Goal: Task Accomplishment & Management: Manage account settings

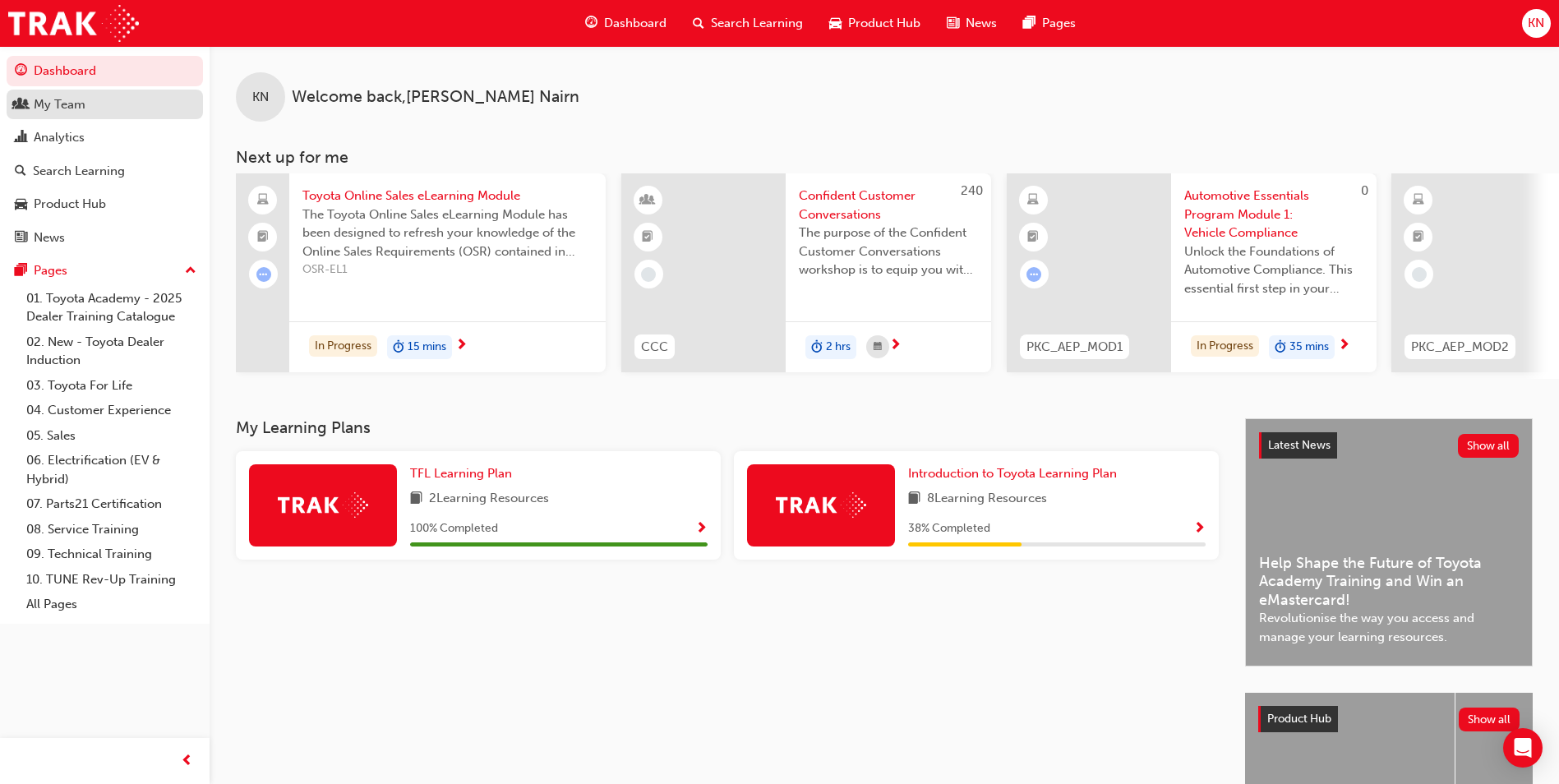
click at [80, 104] on div "My Team" at bounding box center [59, 105] width 52 height 19
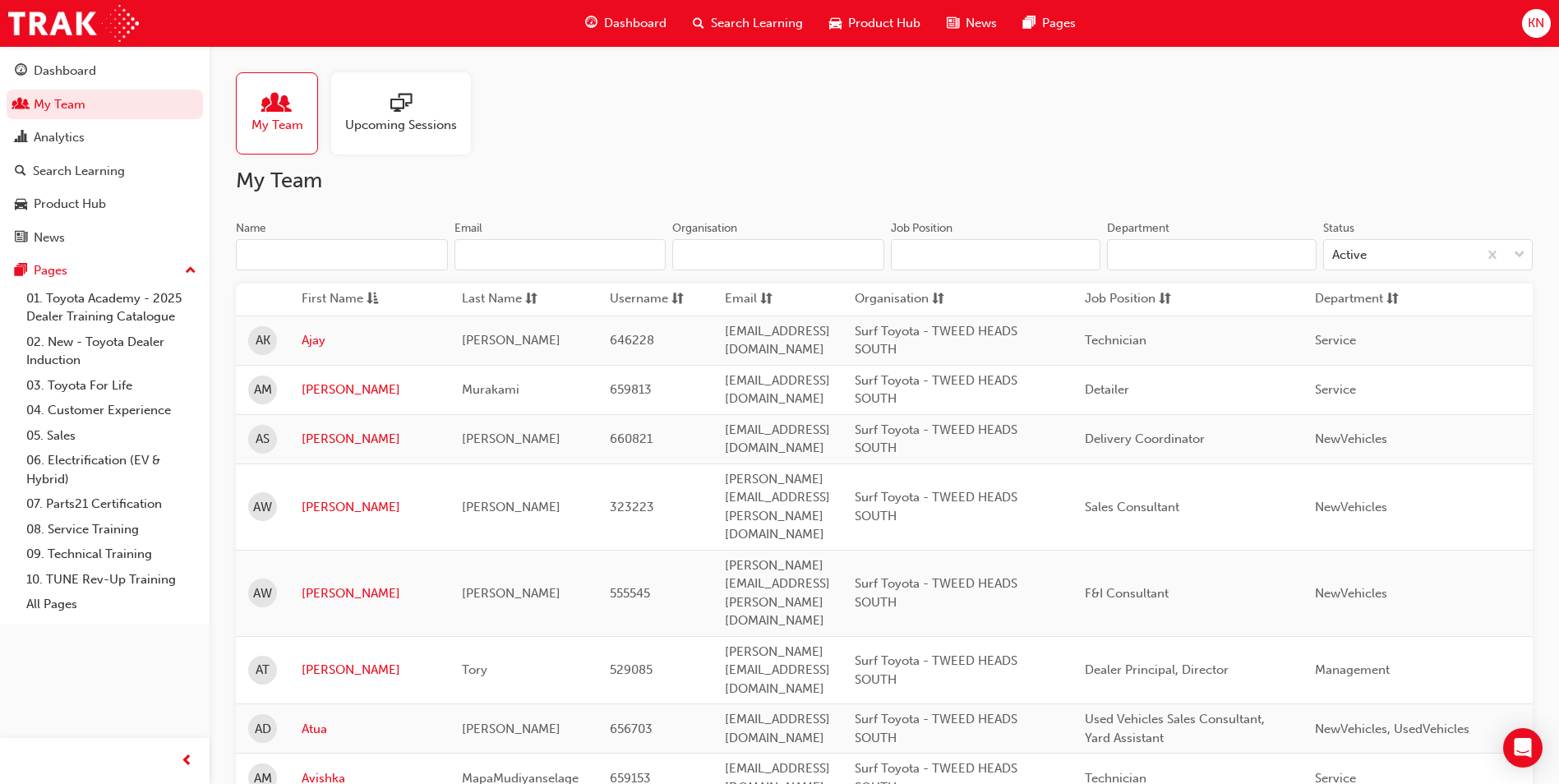
click at [352, 258] on input "Name" at bounding box center [342, 255] width 212 height 31
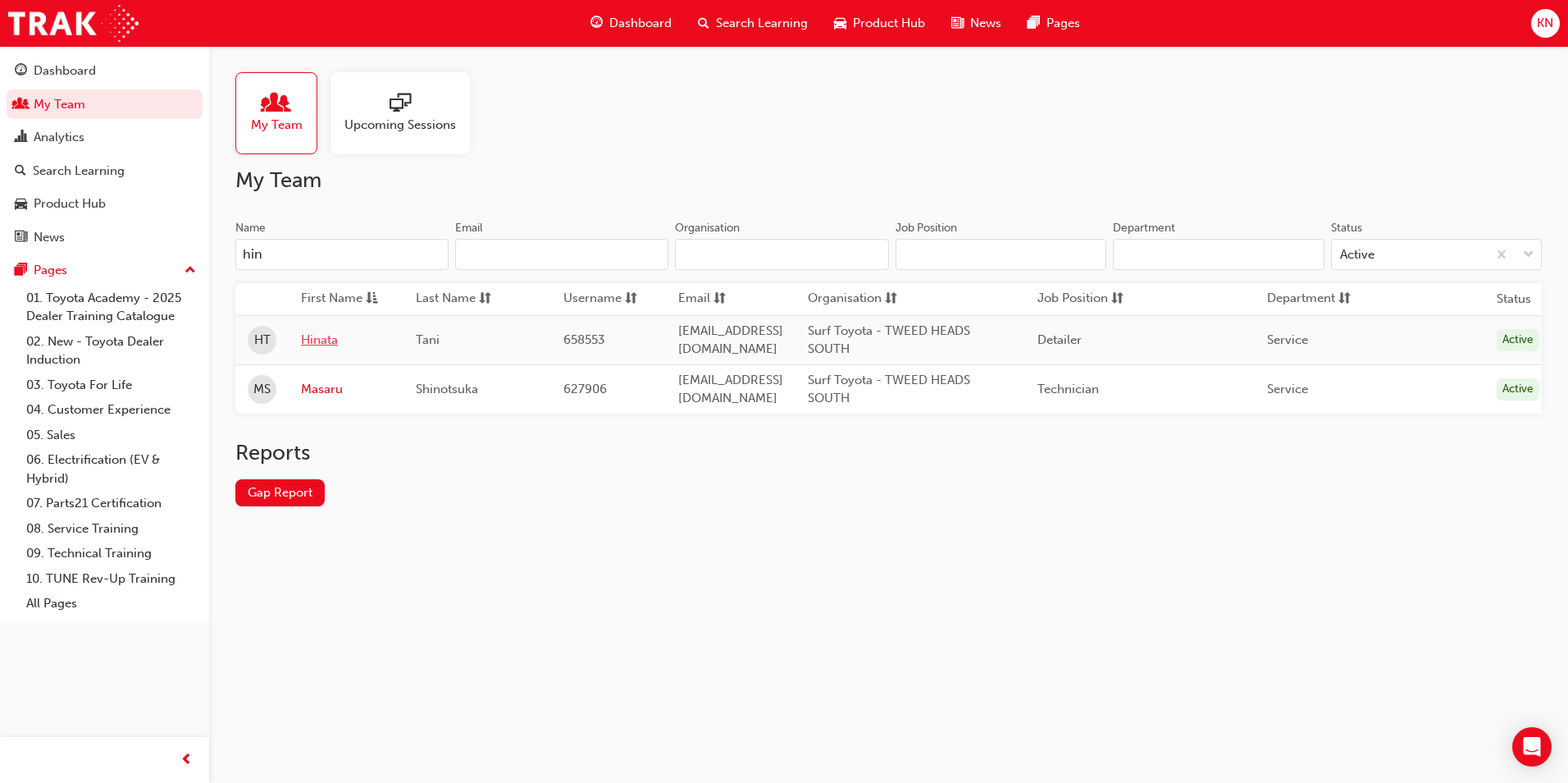
type input "hin"
click at [328, 339] on link "Hinata" at bounding box center [346, 340] width 90 height 19
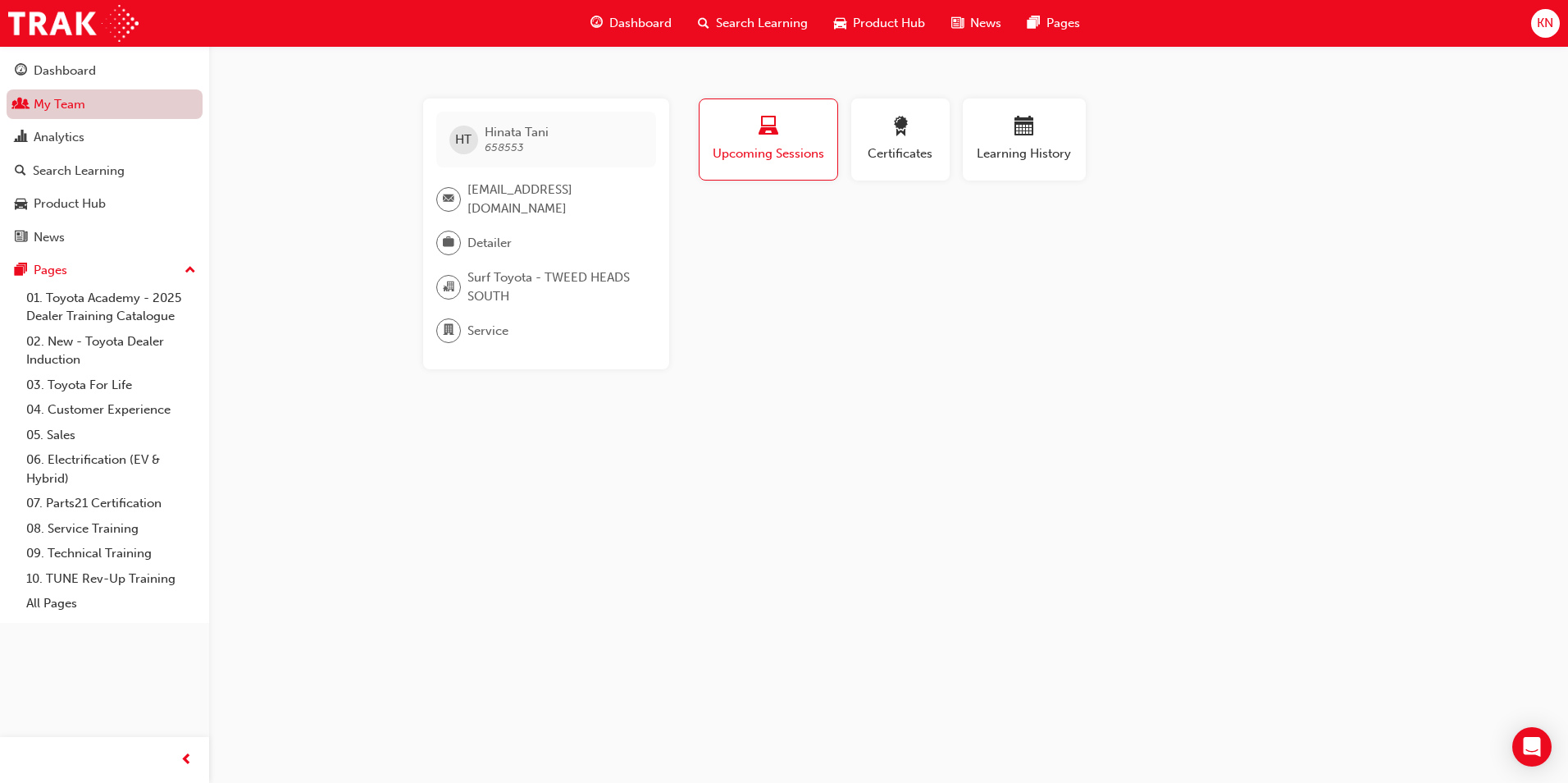
click at [72, 102] on link "My Team" at bounding box center [105, 105] width 196 height 30
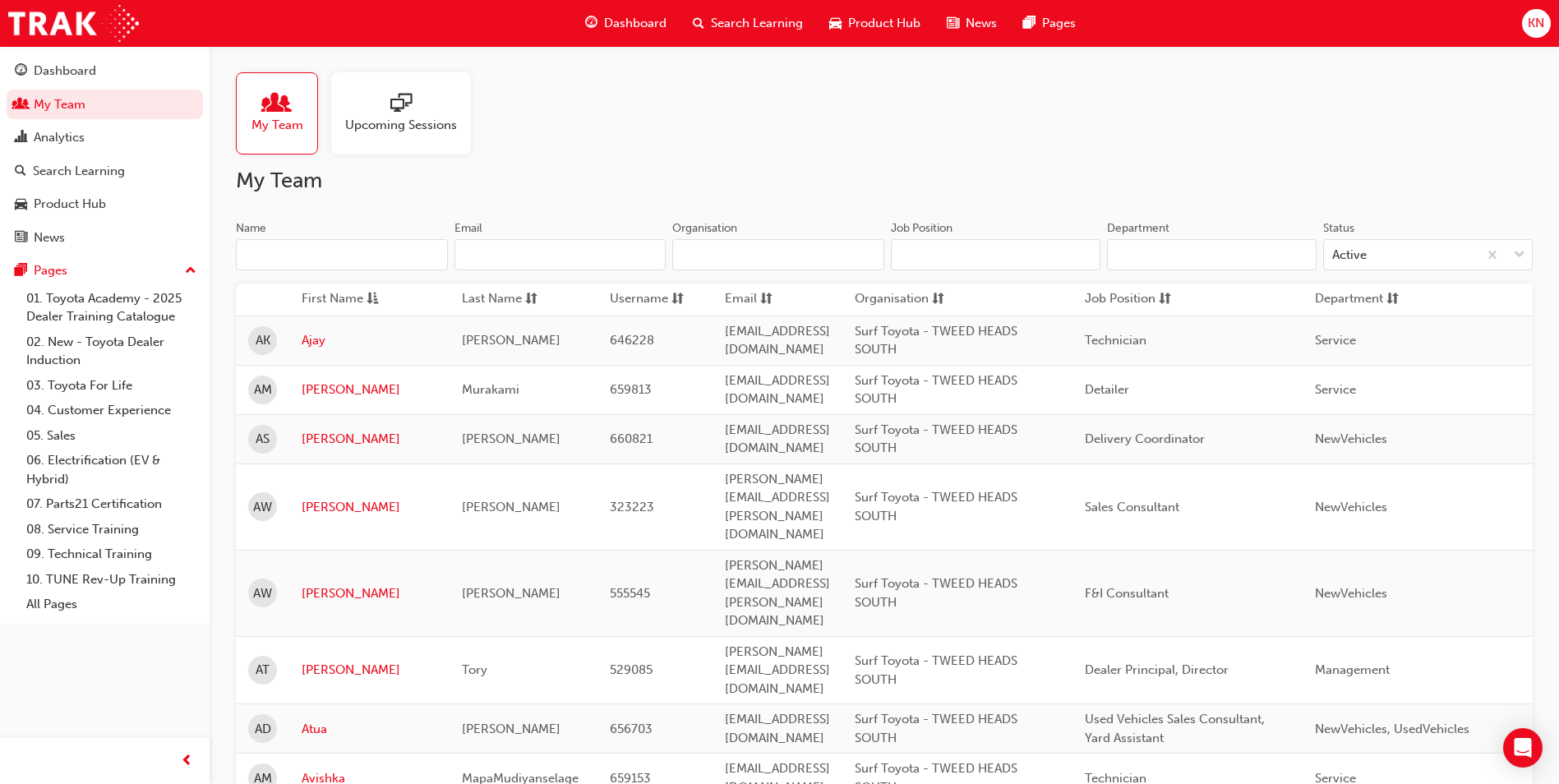
click at [260, 244] on input "Name" at bounding box center [342, 255] width 212 height 31
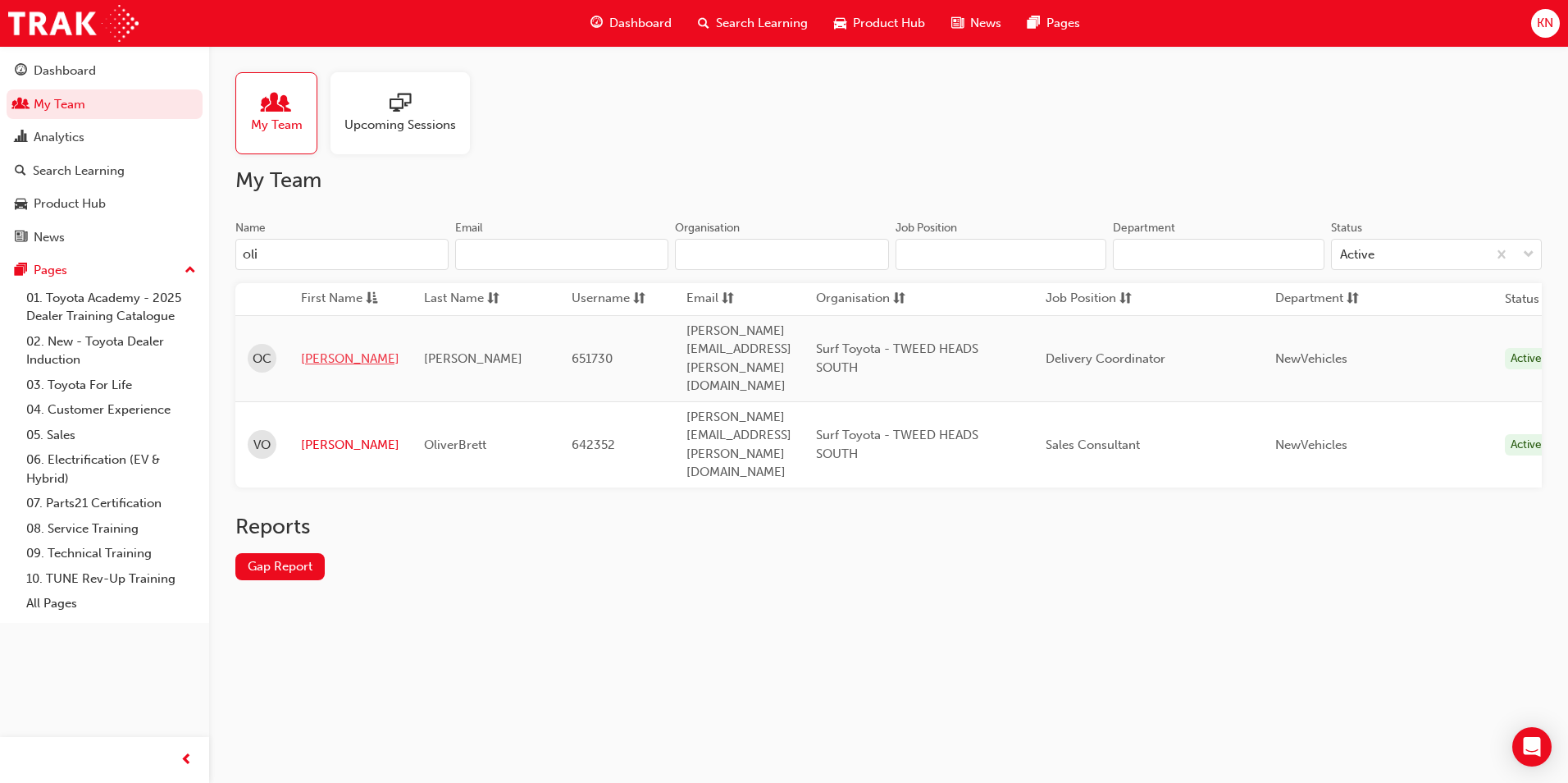
type input "oli"
click at [309, 350] on link "[PERSON_NAME]" at bounding box center [350, 359] width 99 height 19
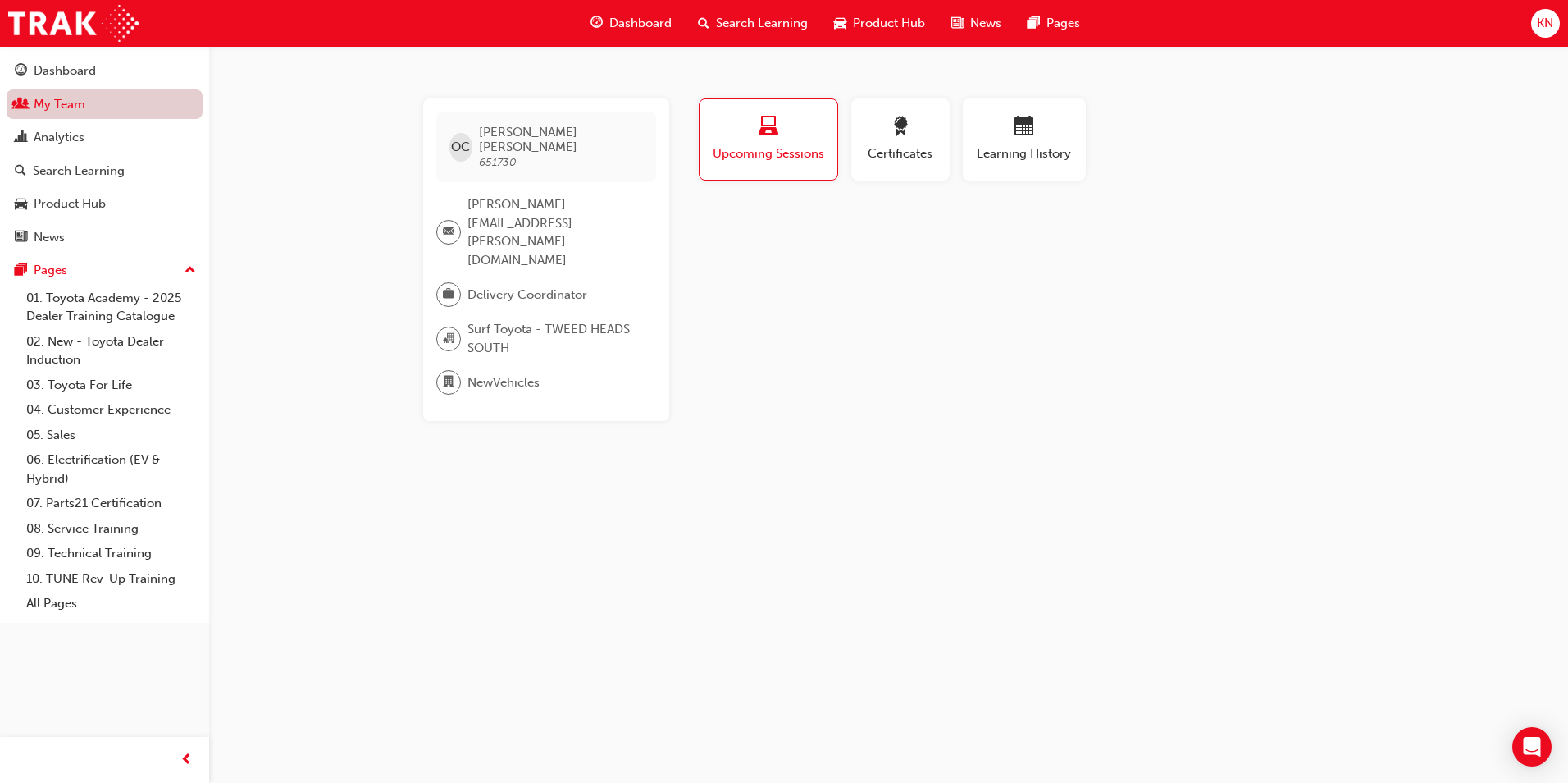
click at [66, 111] on link "My Team" at bounding box center [105, 105] width 196 height 30
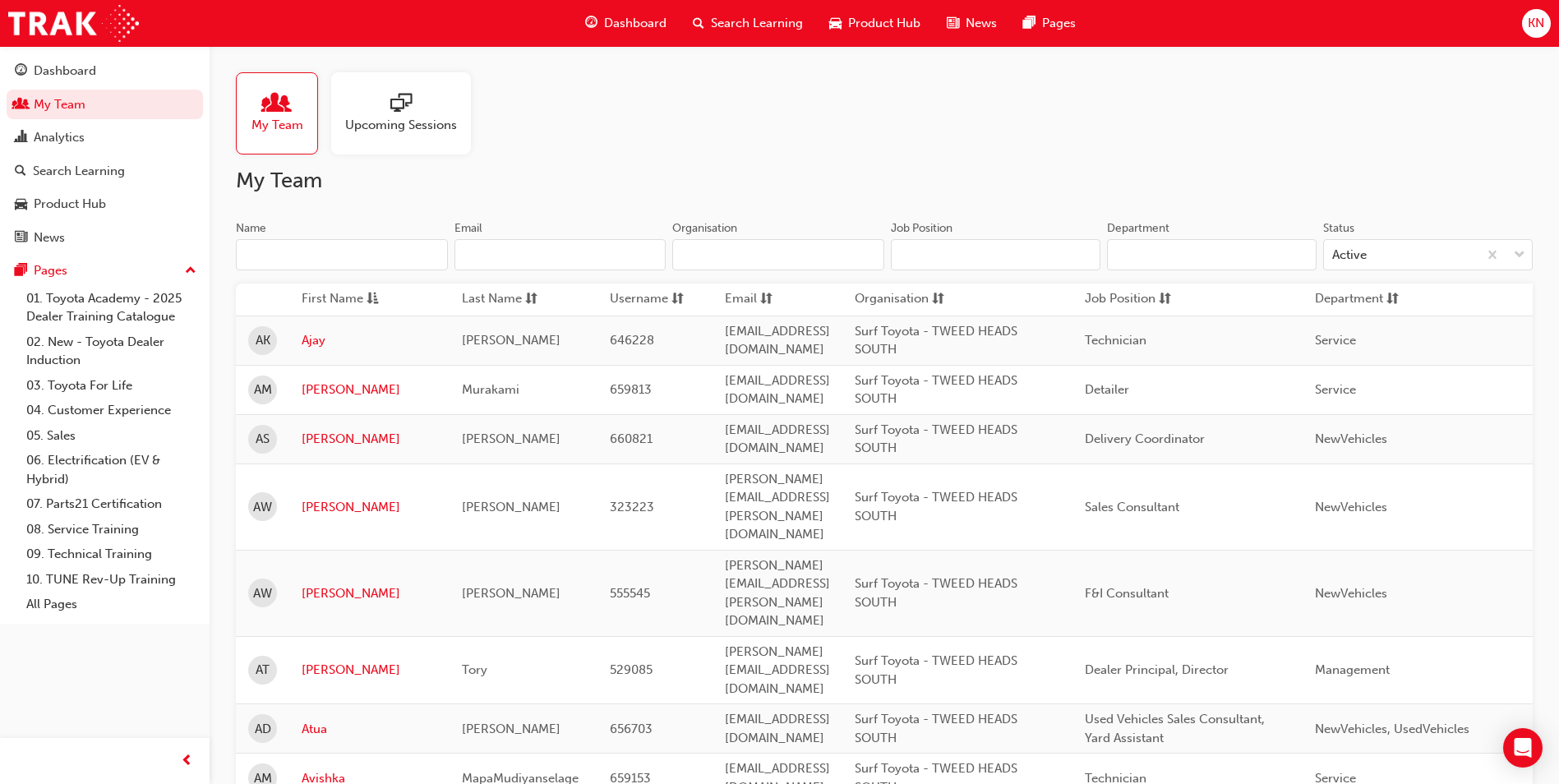
click at [338, 264] on input "Name" at bounding box center [342, 255] width 212 height 31
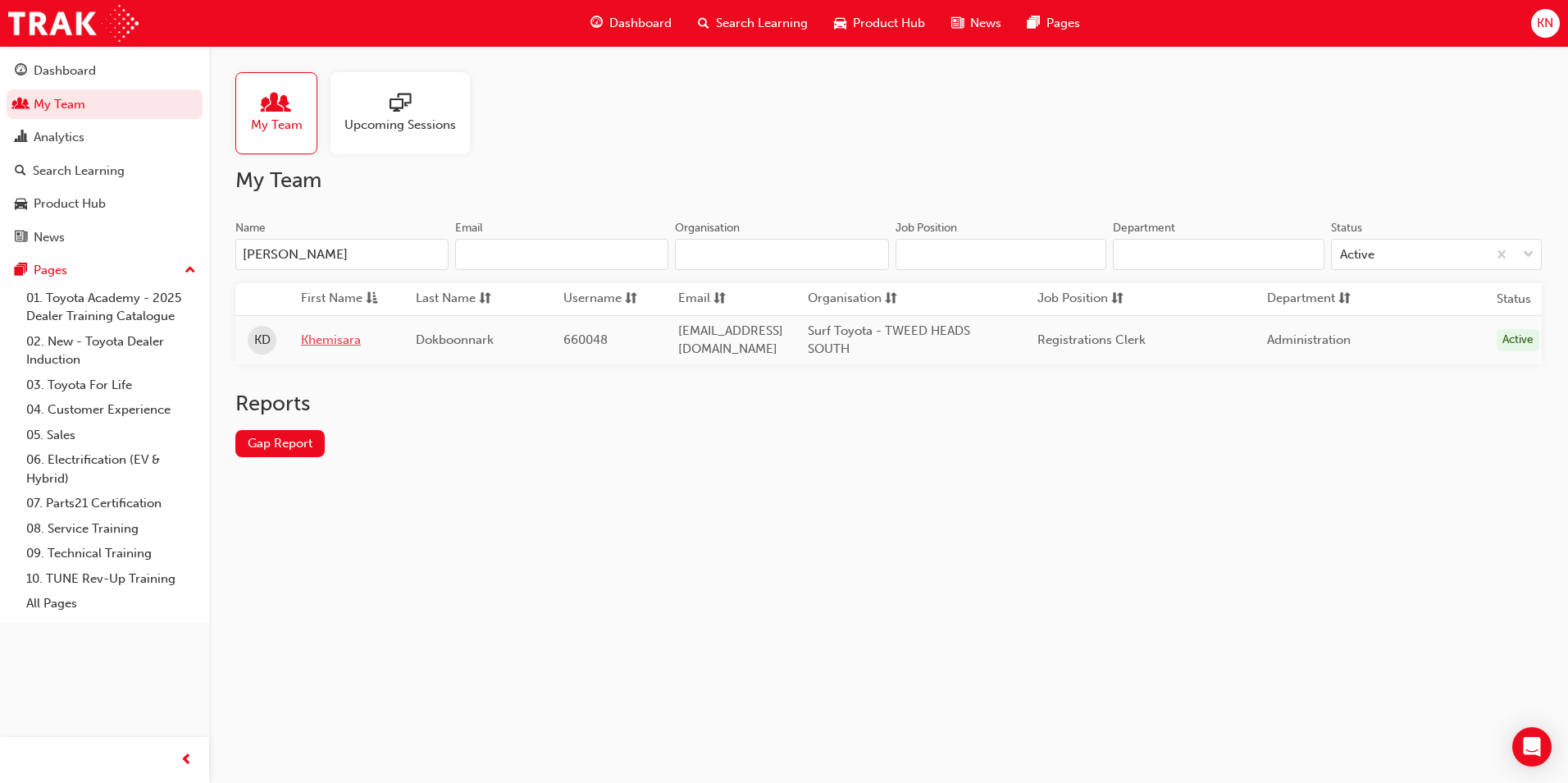
type input "[PERSON_NAME]"
click at [342, 341] on link "Khemisara" at bounding box center [346, 340] width 90 height 19
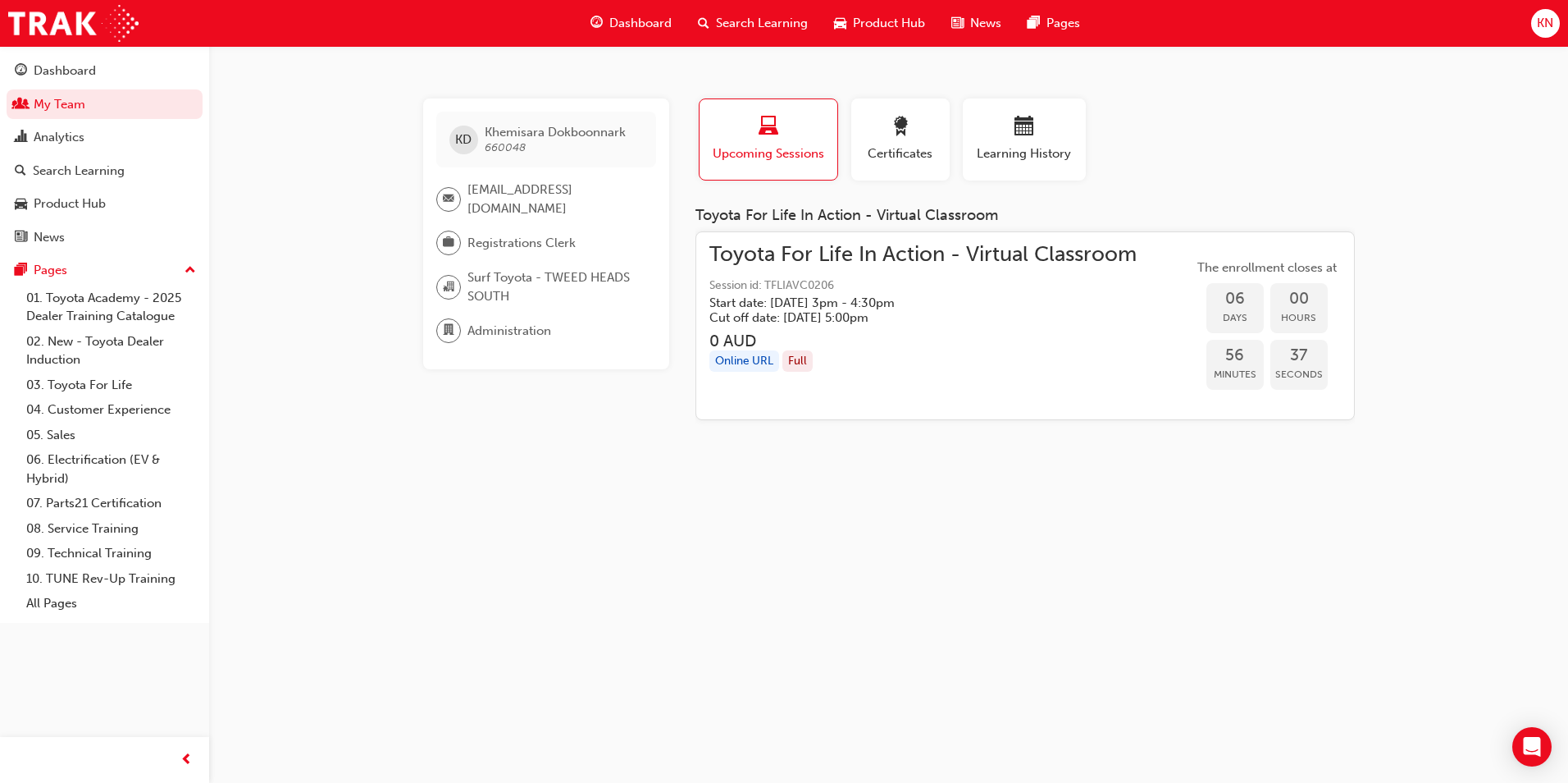
click at [875, 334] on h3 "0 AUD" at bounding box center [923, 340] width 427 height 19
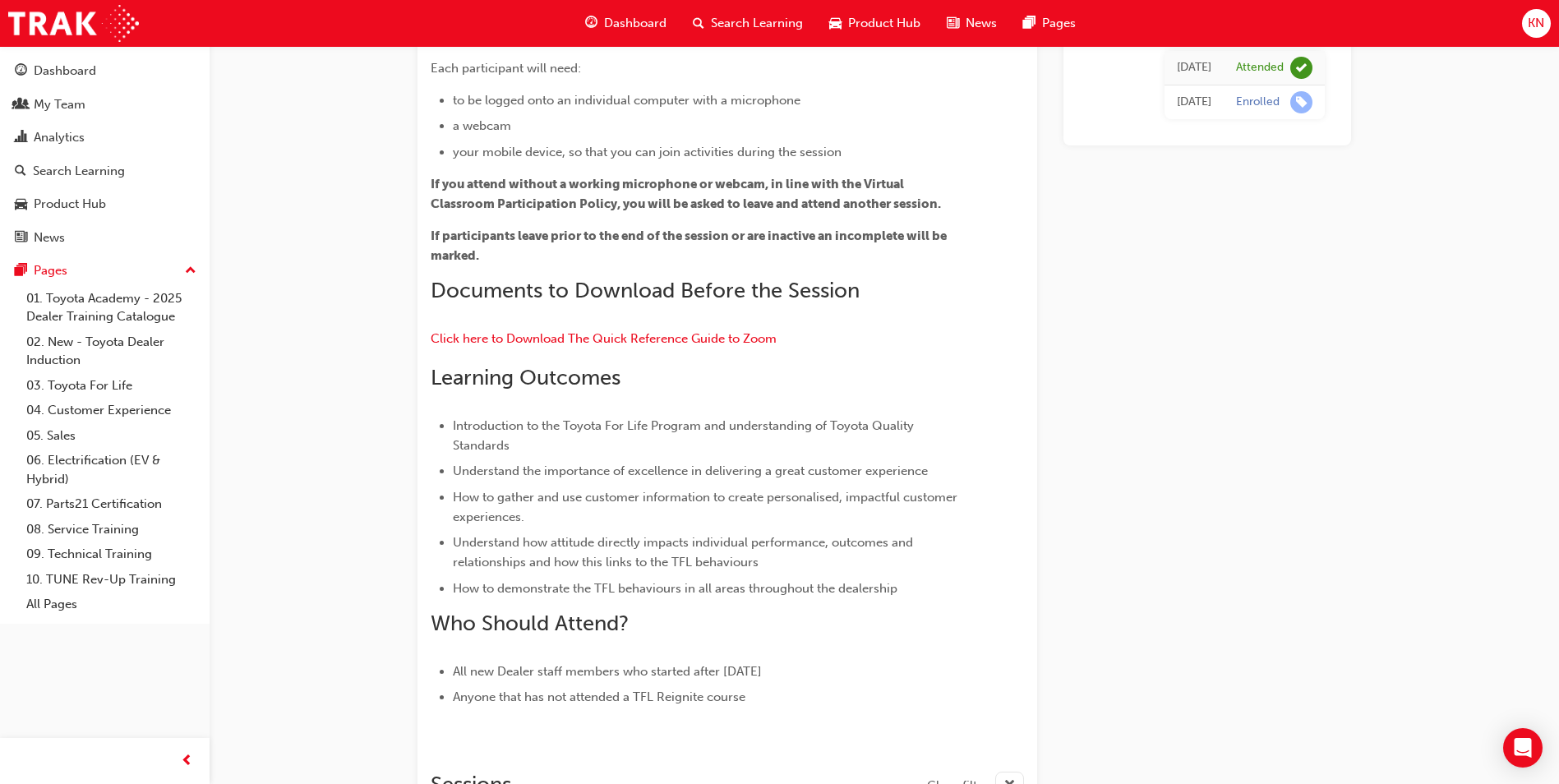
scroll to position [4953, 0]
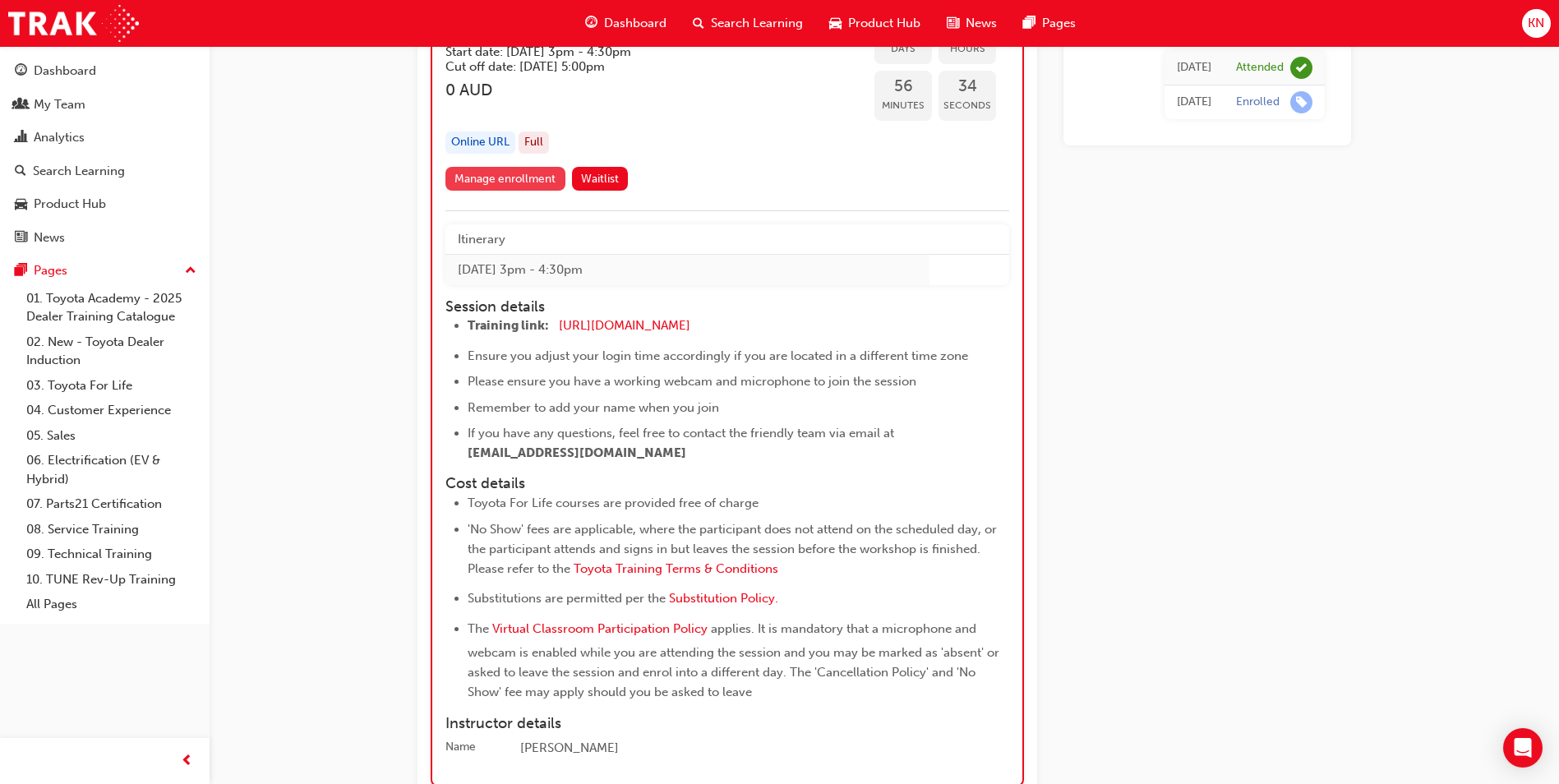
click at [479, 181] on link "Manage enrollment" at bounding box center [506, 178] width 120 height 24
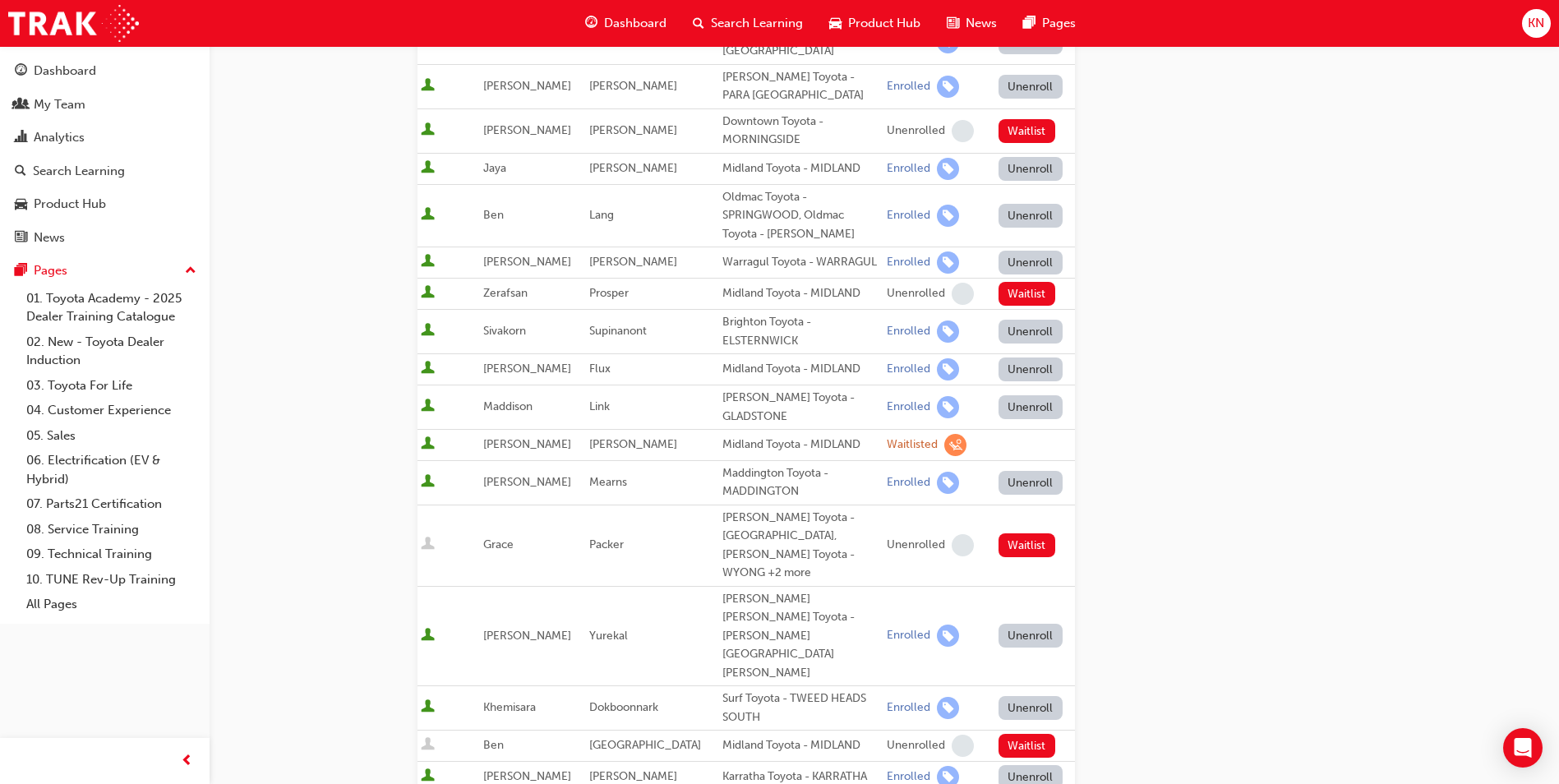
scroll to position [739, 0]
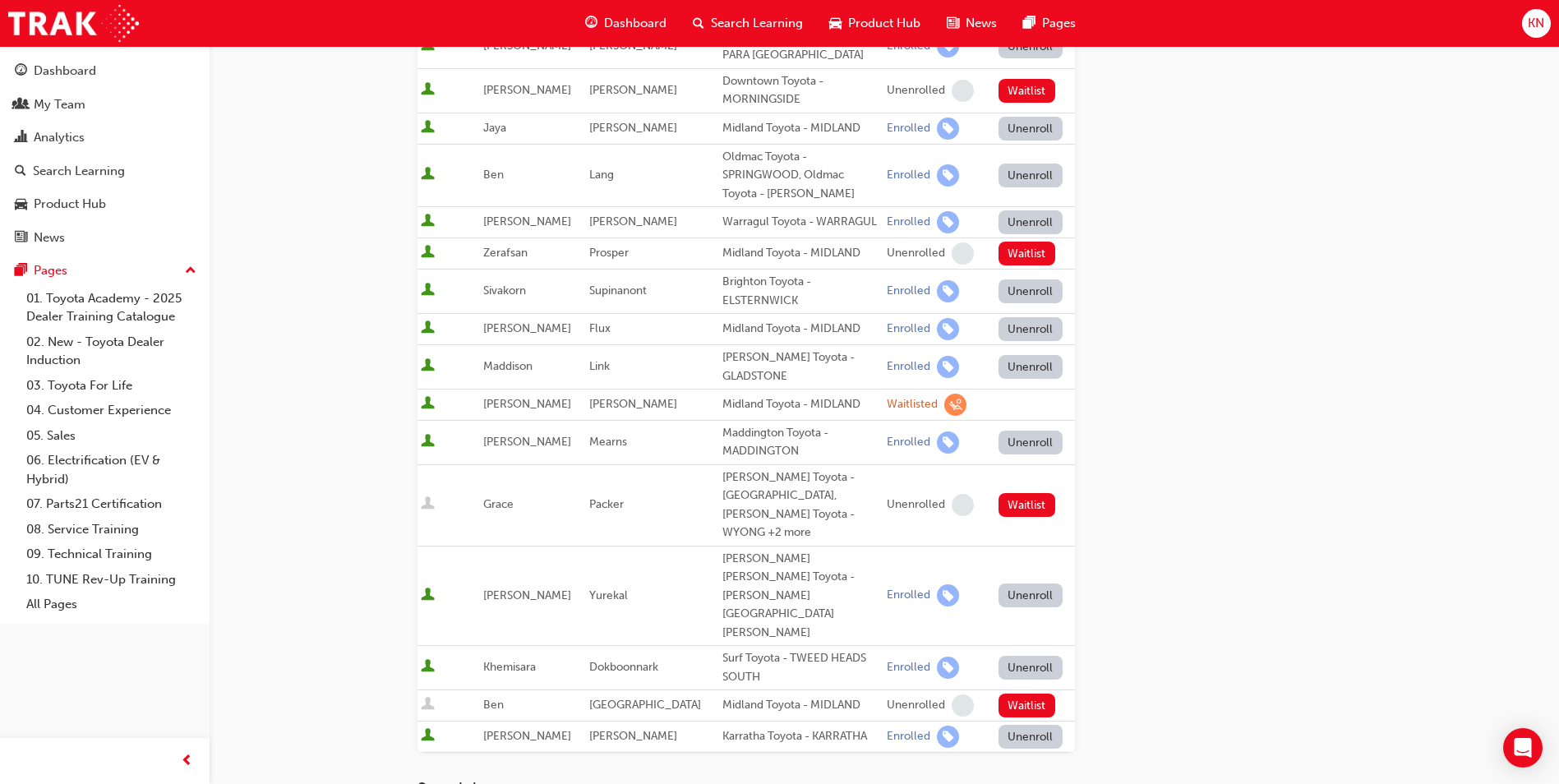
click at [1007, 655] on button "Unenroll" at bounding box center [1030, 667] width 64 height 24
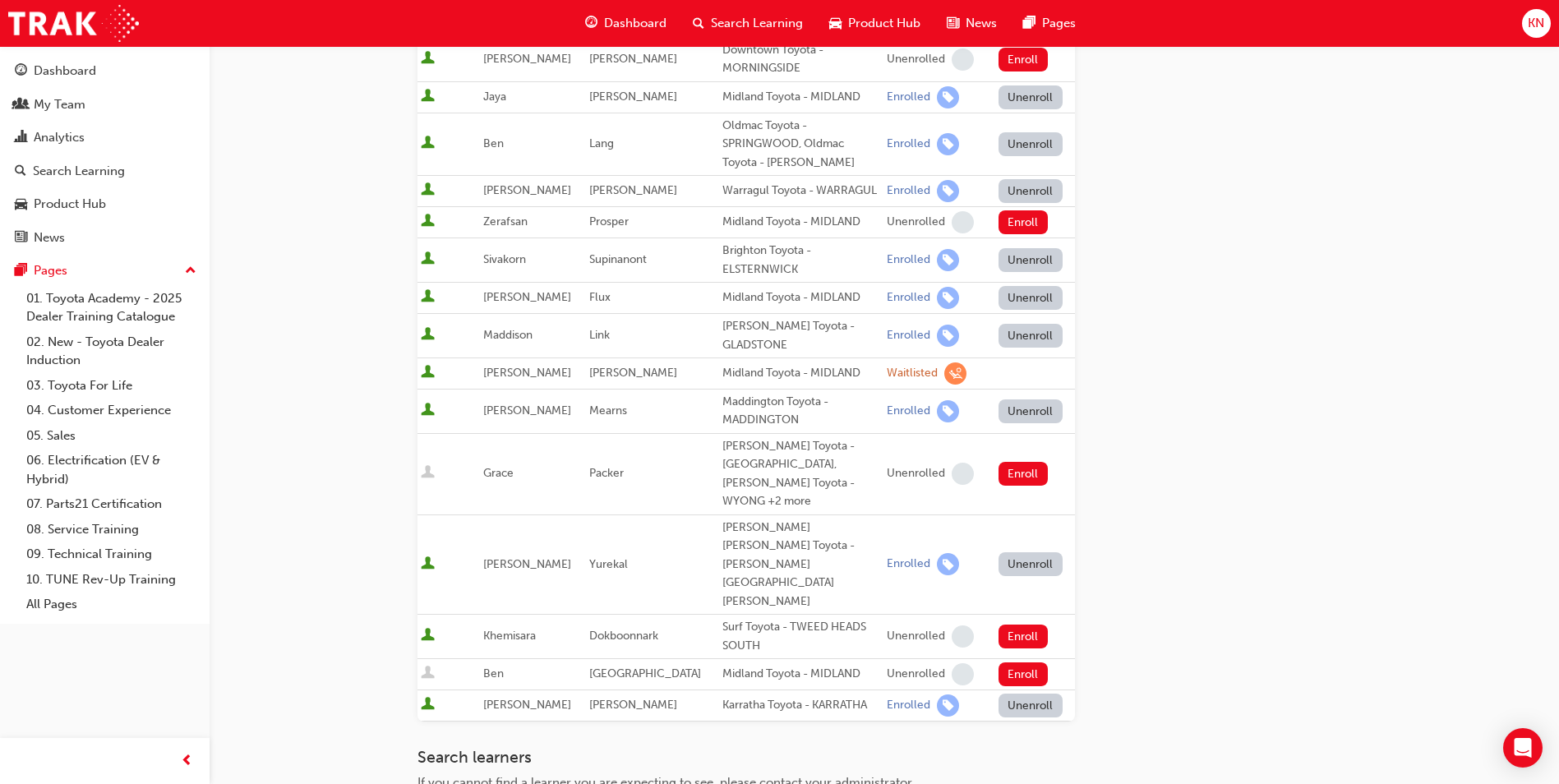
scroll to position [1016, 0]
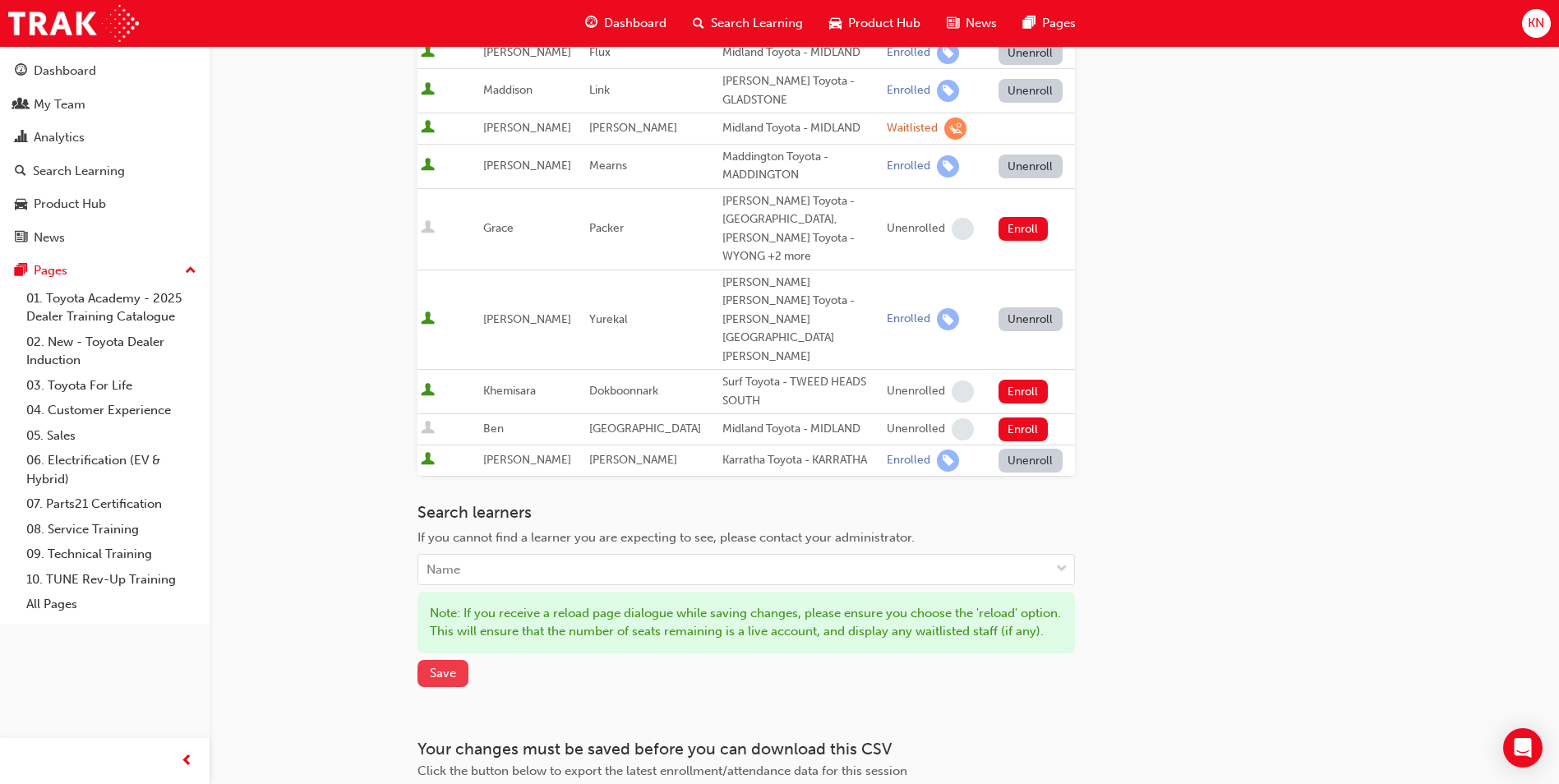
click at [434, 666] on span "Save" at bounding box center [442, 672] width 26 height 14
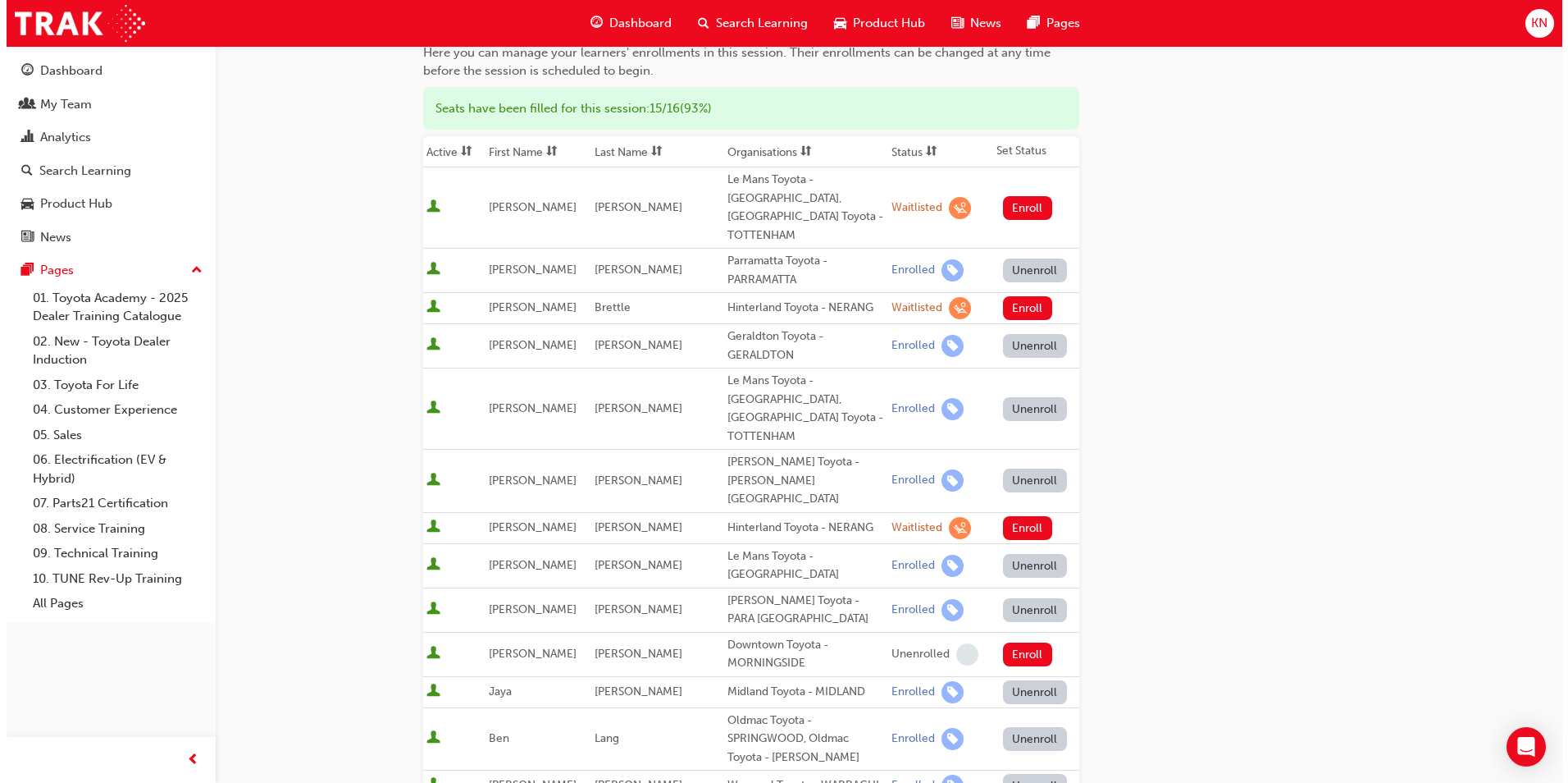
scroll to position [0, 0]
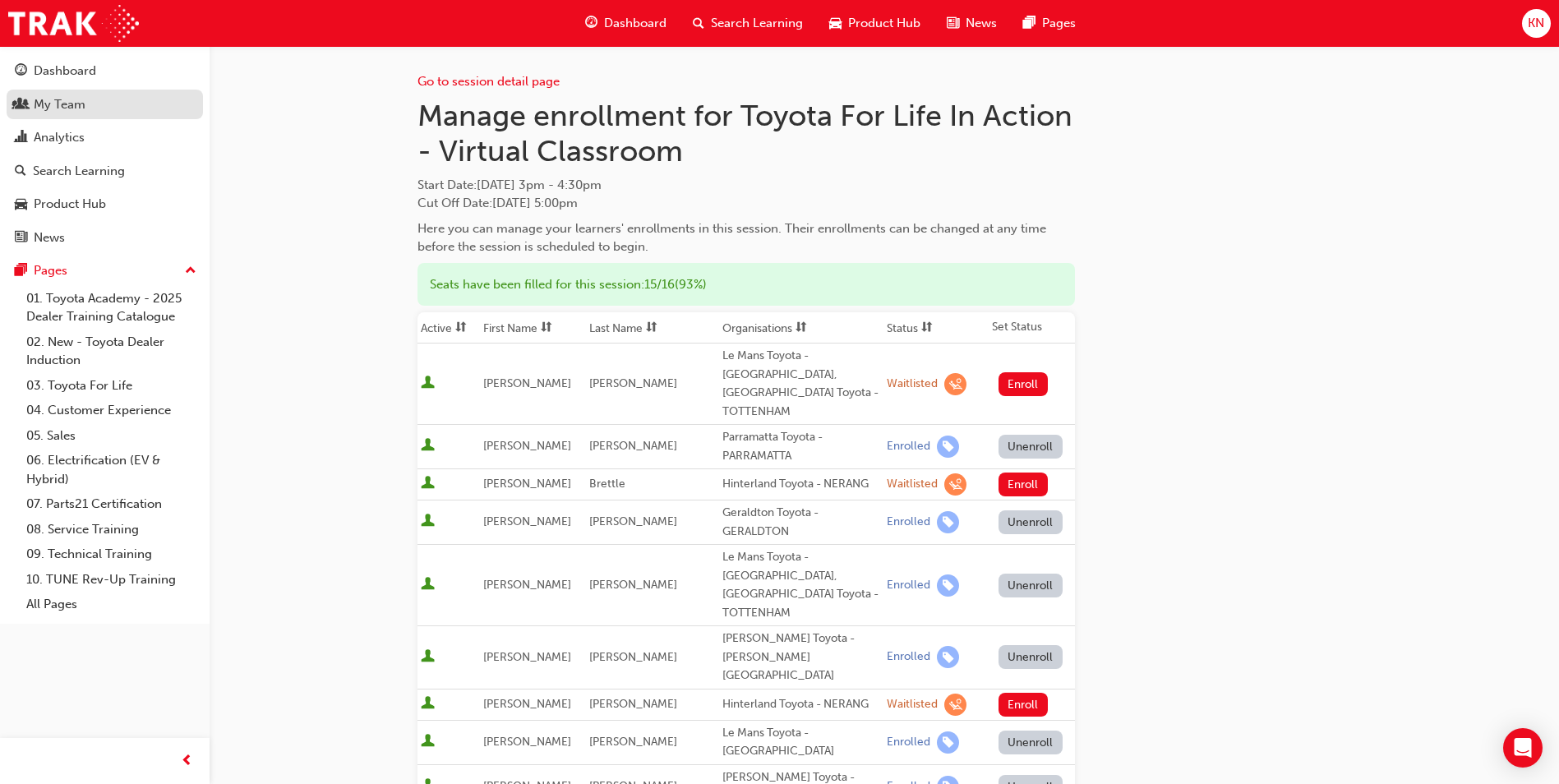
drag, startPoint x: 85, startPoint y: 105, endPoint x: 97, endPoint y: 103, distance: 12.2
click at [85, 105] on div "My Team" at bounding box center [59, 105] width 52 height 19
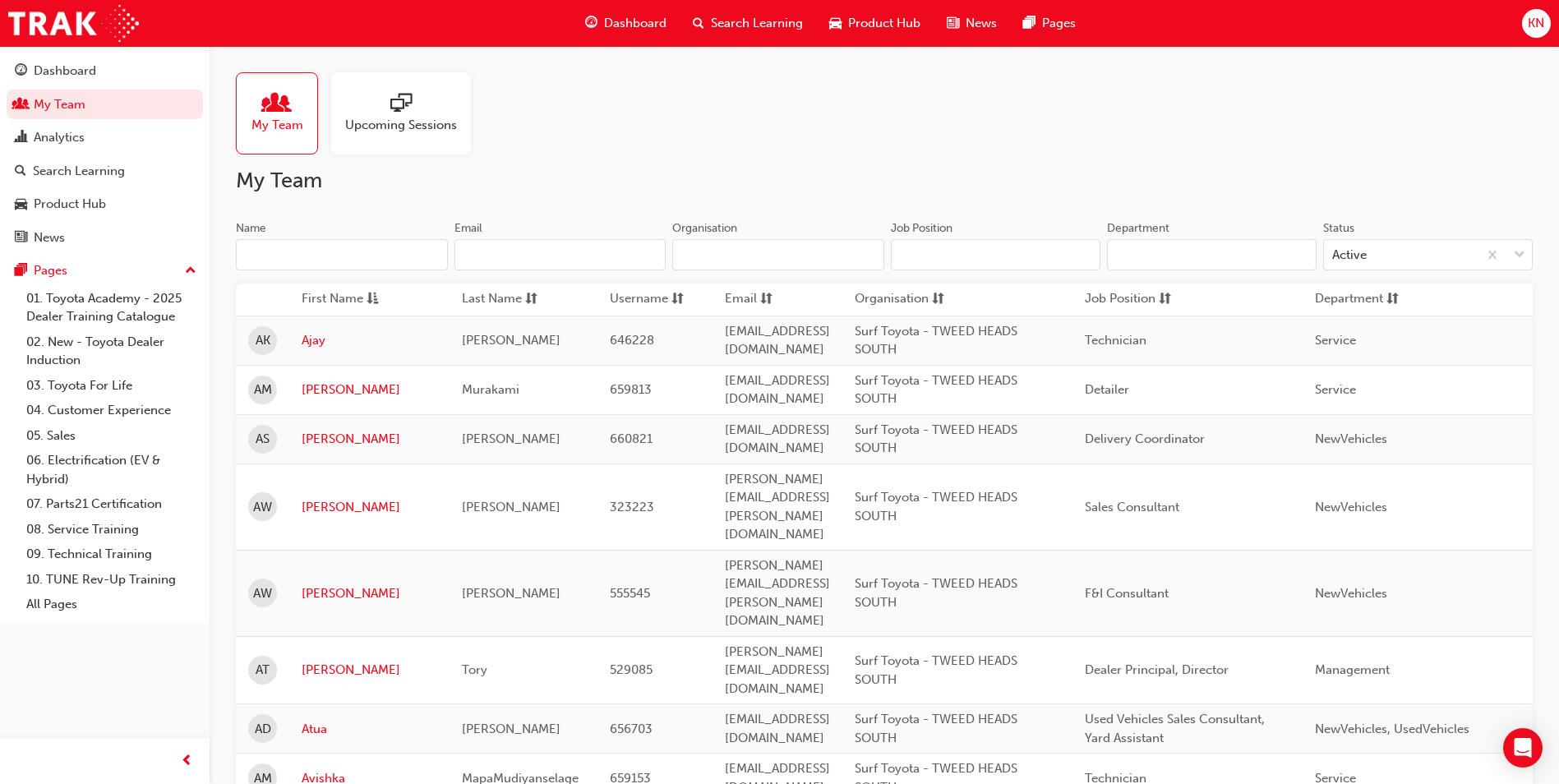
click at [332, 259] on input "Name" at bounding box center [342, 255] width 212 height 31
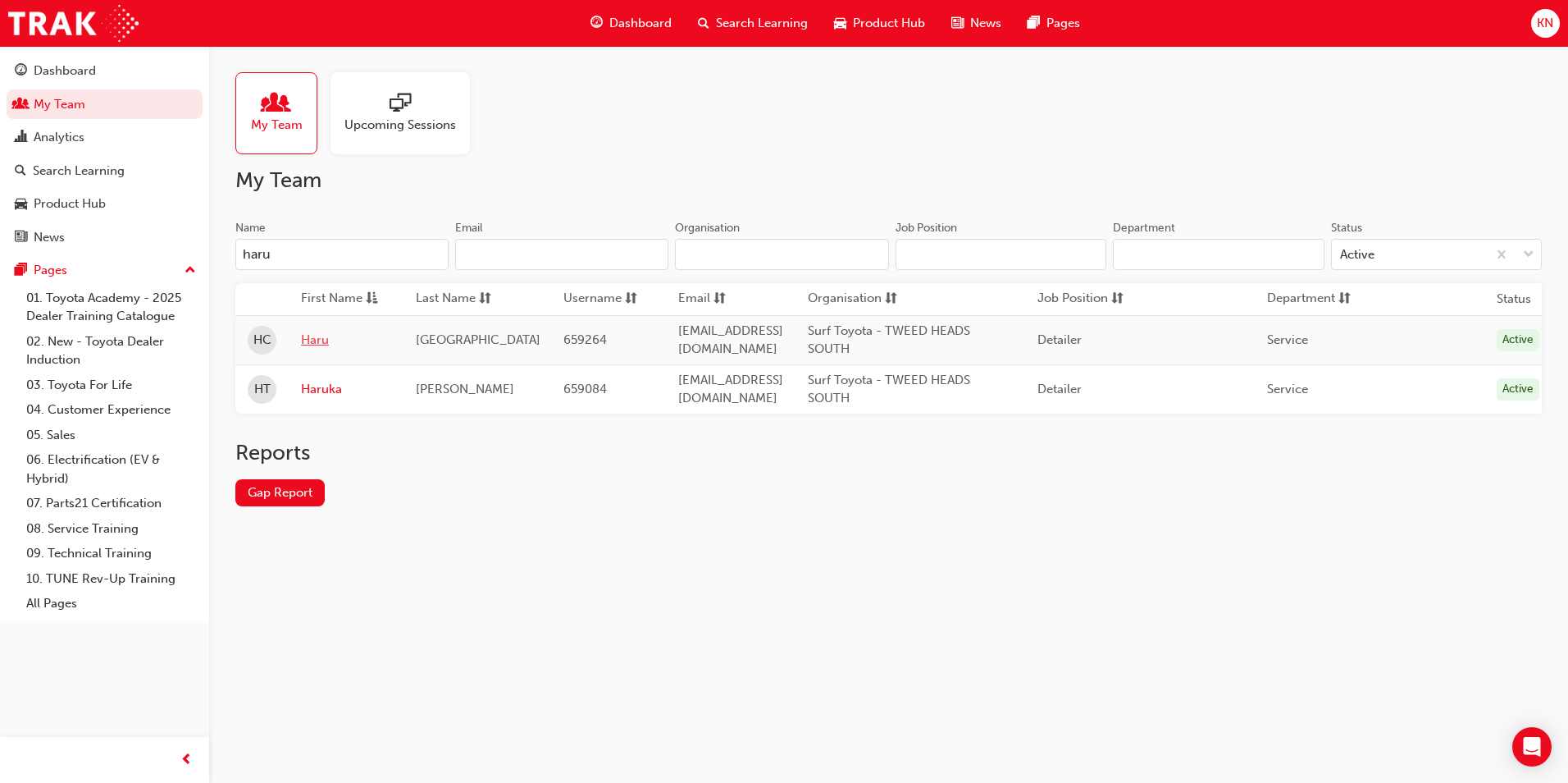
type input "haru"
click at [312, 335] on link "Haru" at bounding box center [346, 340] width 90 height 19
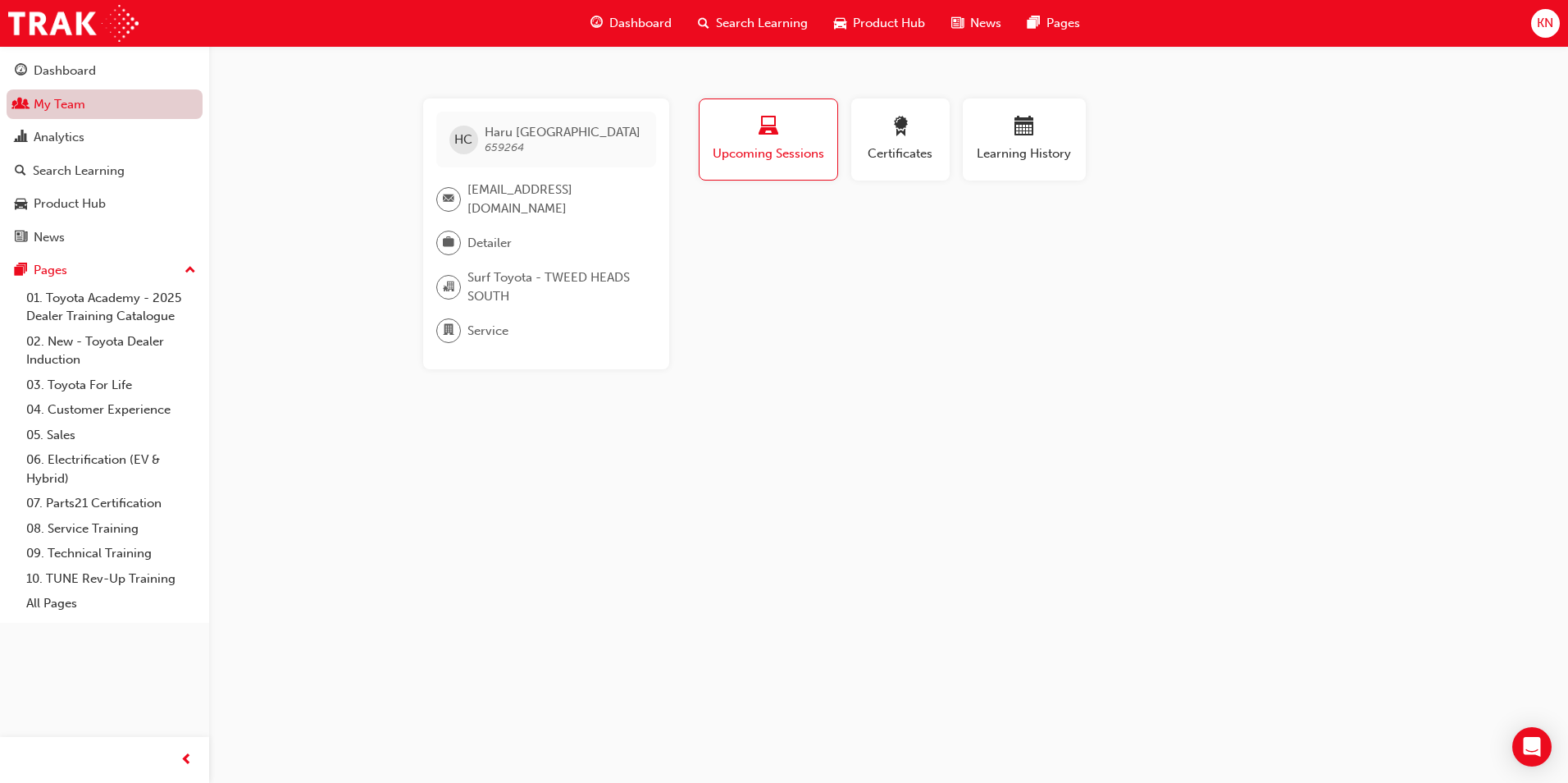
click at [60, 103] on link "My Team" at bounding box center [105, 105] width 196 height 30
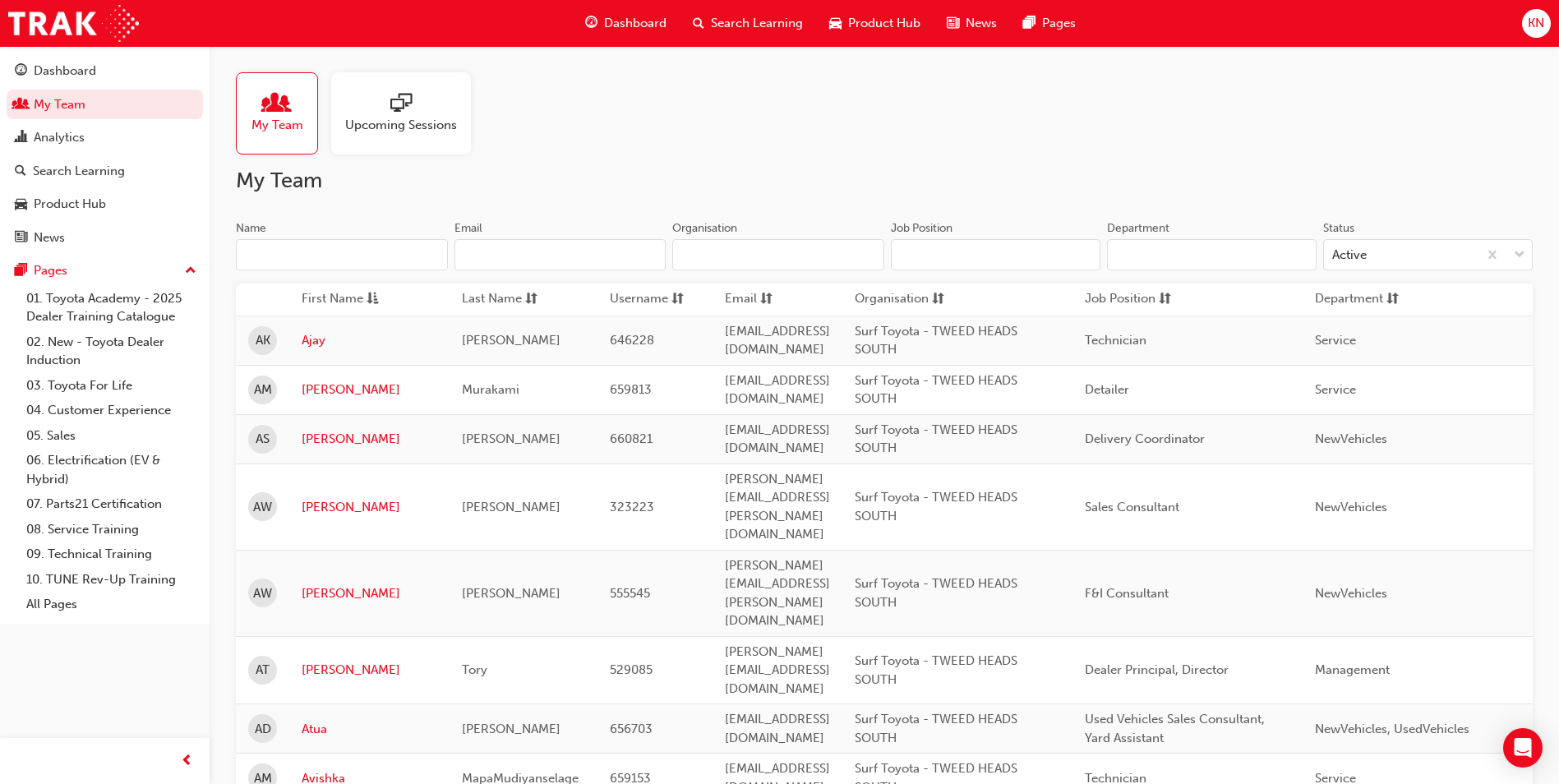
click at [312, 256] on input "Name" at bounding box center [342, 255] width 212 height 31
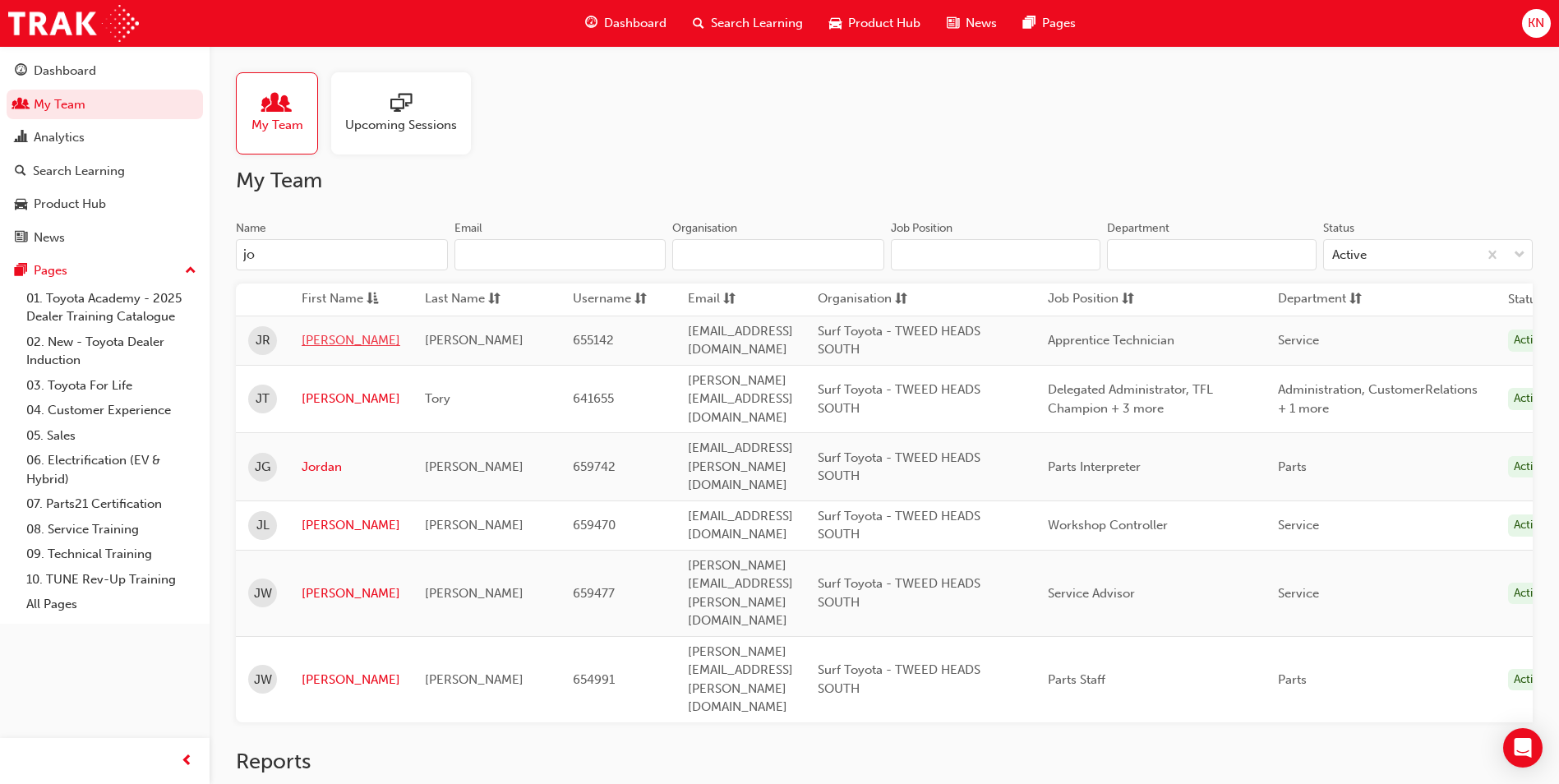
type input "jo"
click at [324, 332] on link "[PERSON_NAME]" at bounding box center [351, 340] width 99 height 19
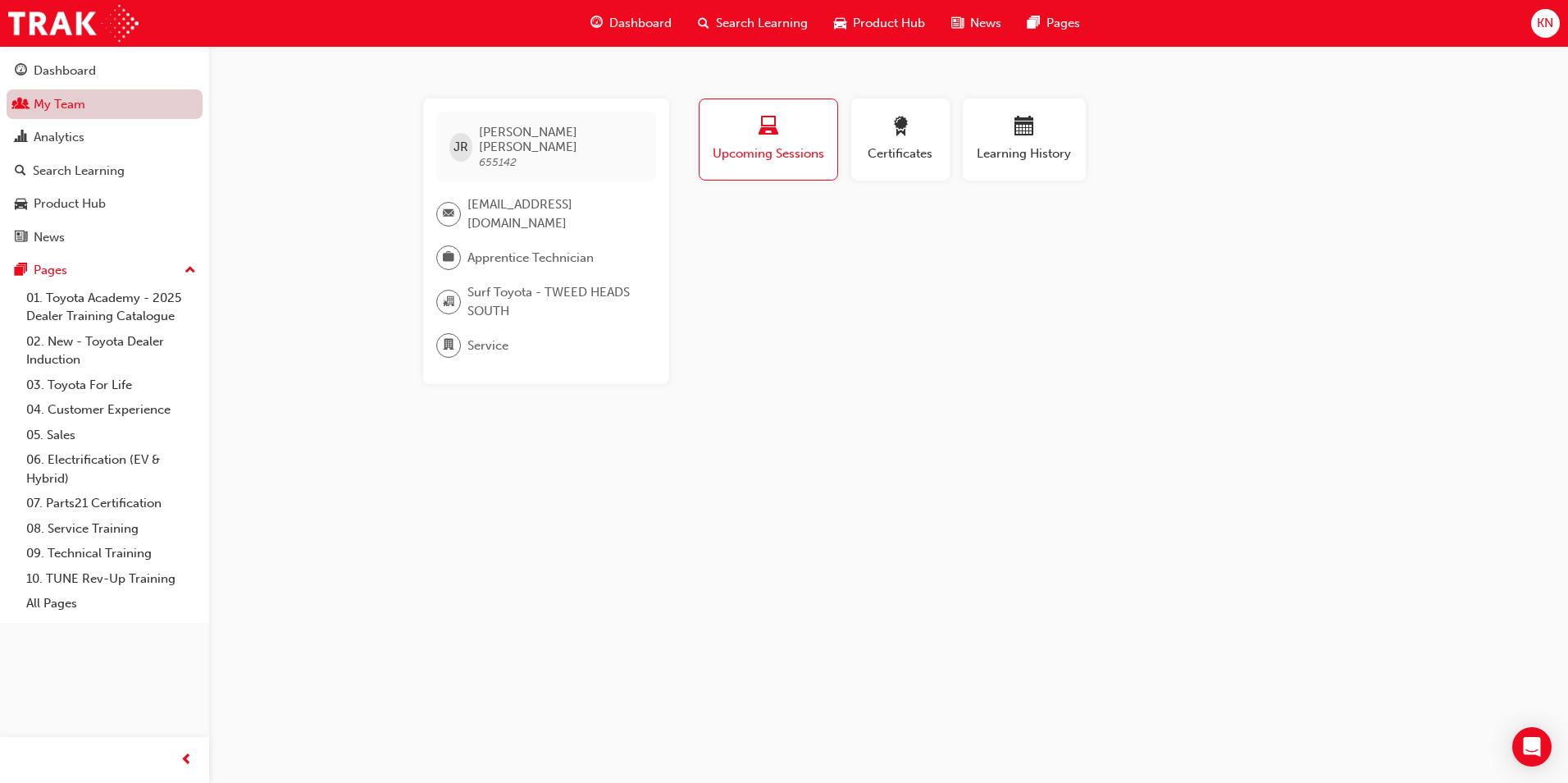
click at [43, 108] on link "My Team" at bounding box center [105, 105] width 196 height 30
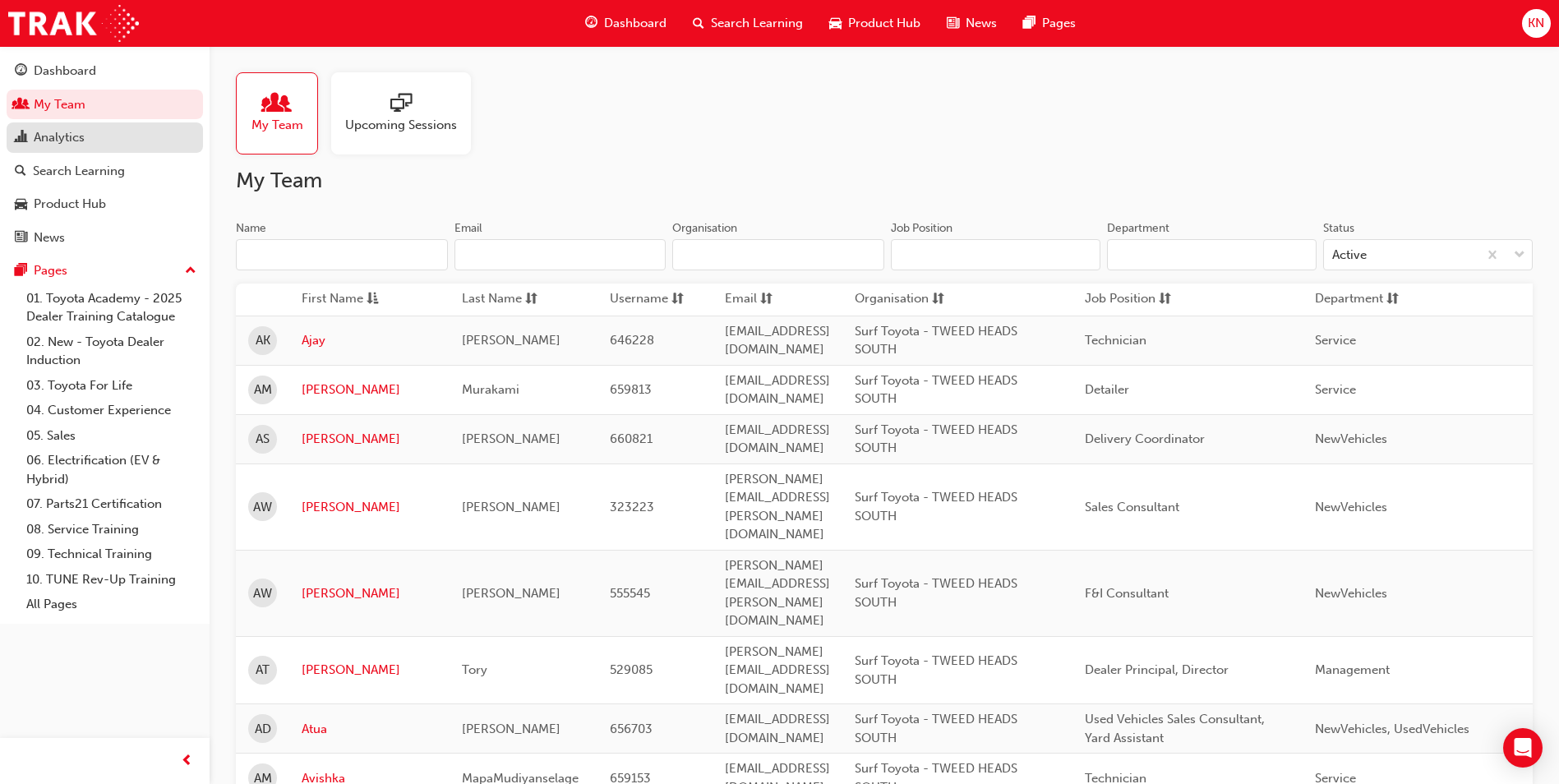
click at [73, 140] on div "Analytics" at bounding box center [59, 138] width 51 height 19
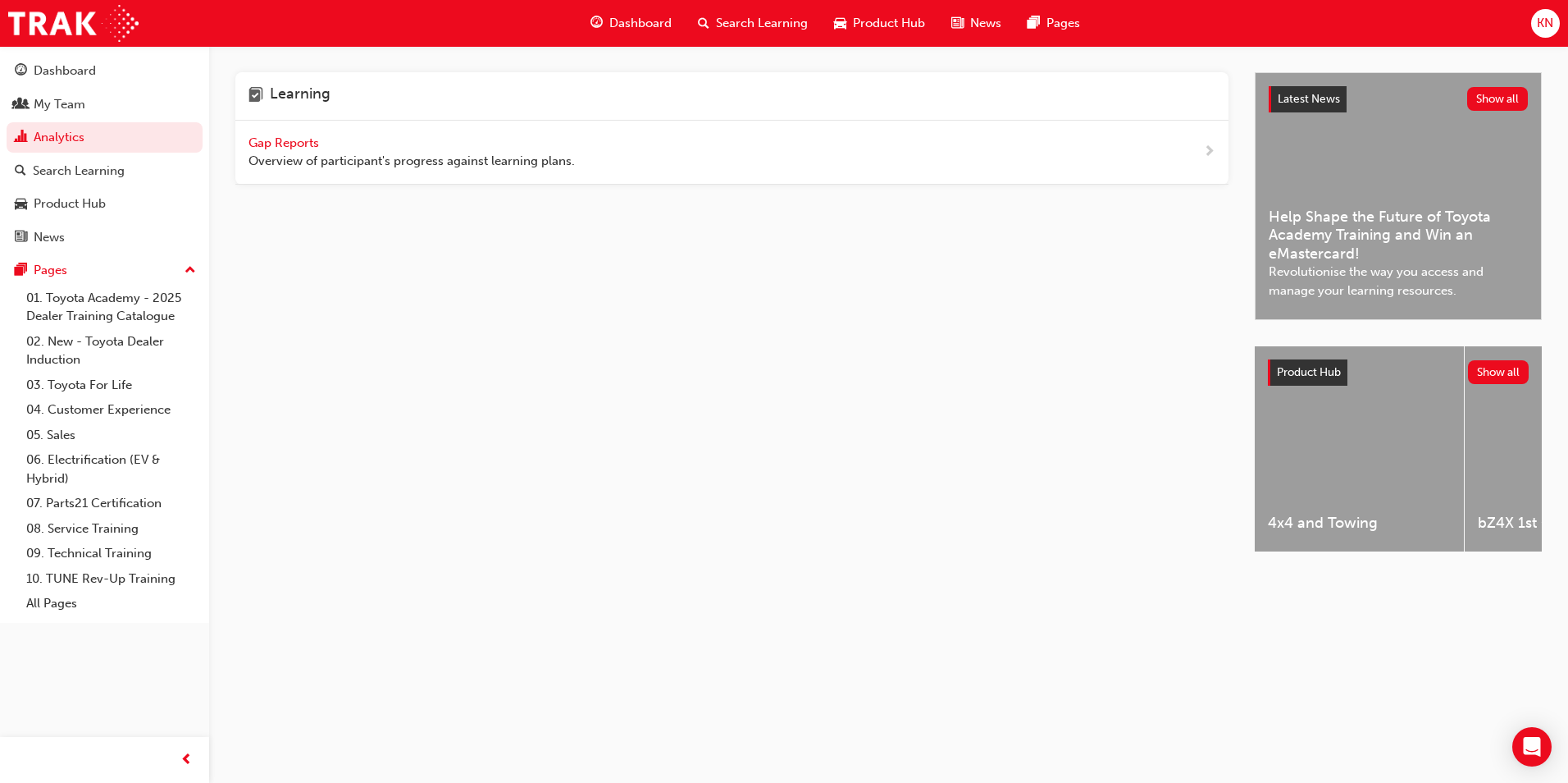
click at [347, 144] on div "Gap Reports Overview of participant's progress against learning plans." at bounding box center [411, 152] width 327 height 37
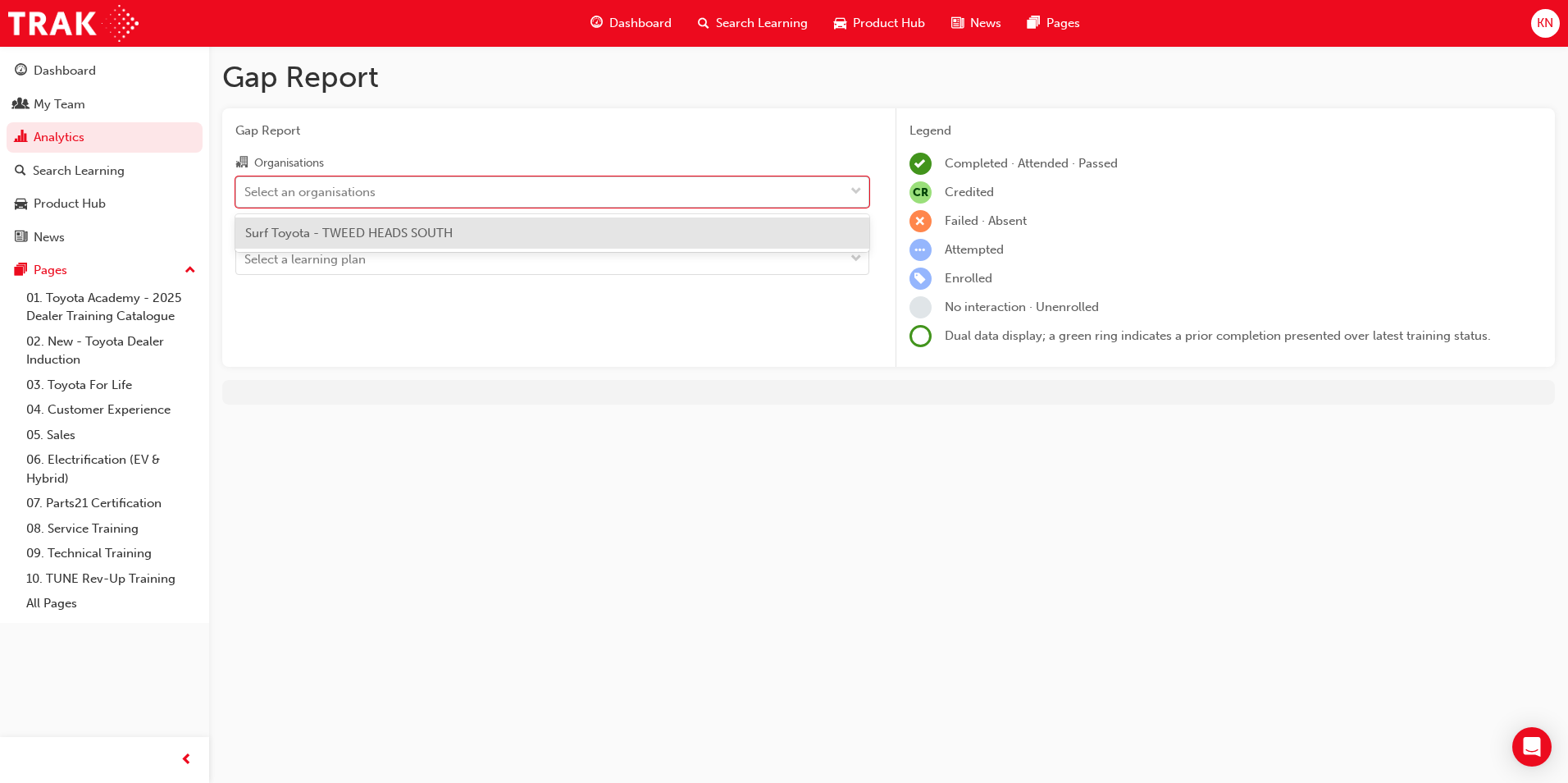
click at [404, 189] on div "Select an organisations" at bounding box center [540, 192] width 608 height 29
click at [246, 189] on input "Organisations option Surf Toyota - TWEED HEADS SOUTH focused, 1 of 1. 1 result …" at bounding box center [245, 191] width 2 height 14
click at [390, 231] on span "Surf Toyota - TWEED HEADS SOUTH" at bounding box center [349, 232] width 208 height 14
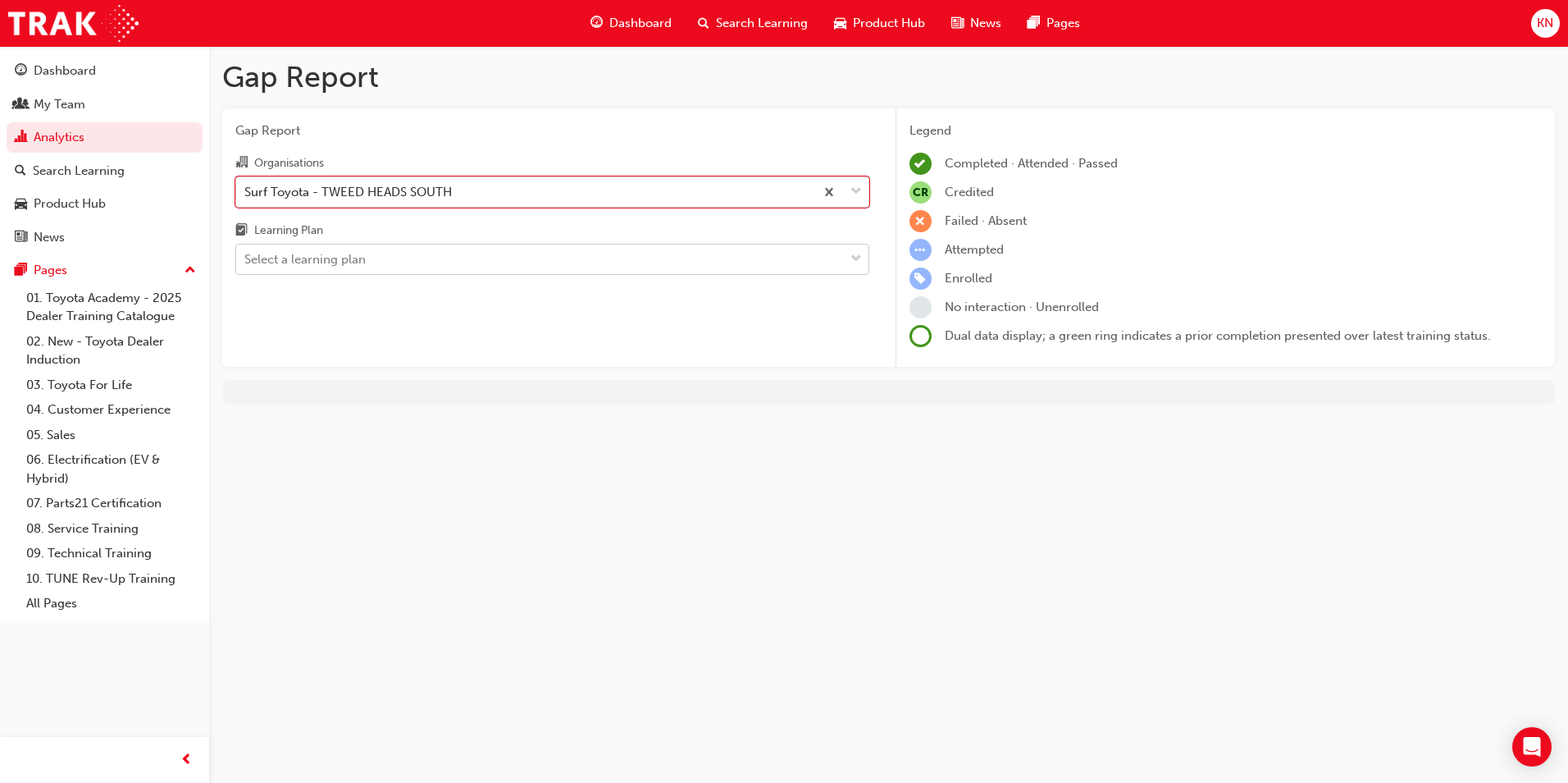
click at [378, 257] on div "Select a learning plan" at bounding box center [540, 259] width 608 height 29
click at [246, 257] on input "Learning Plan Select a learning plan" at bounding box center [245, 258] width 2 height 14
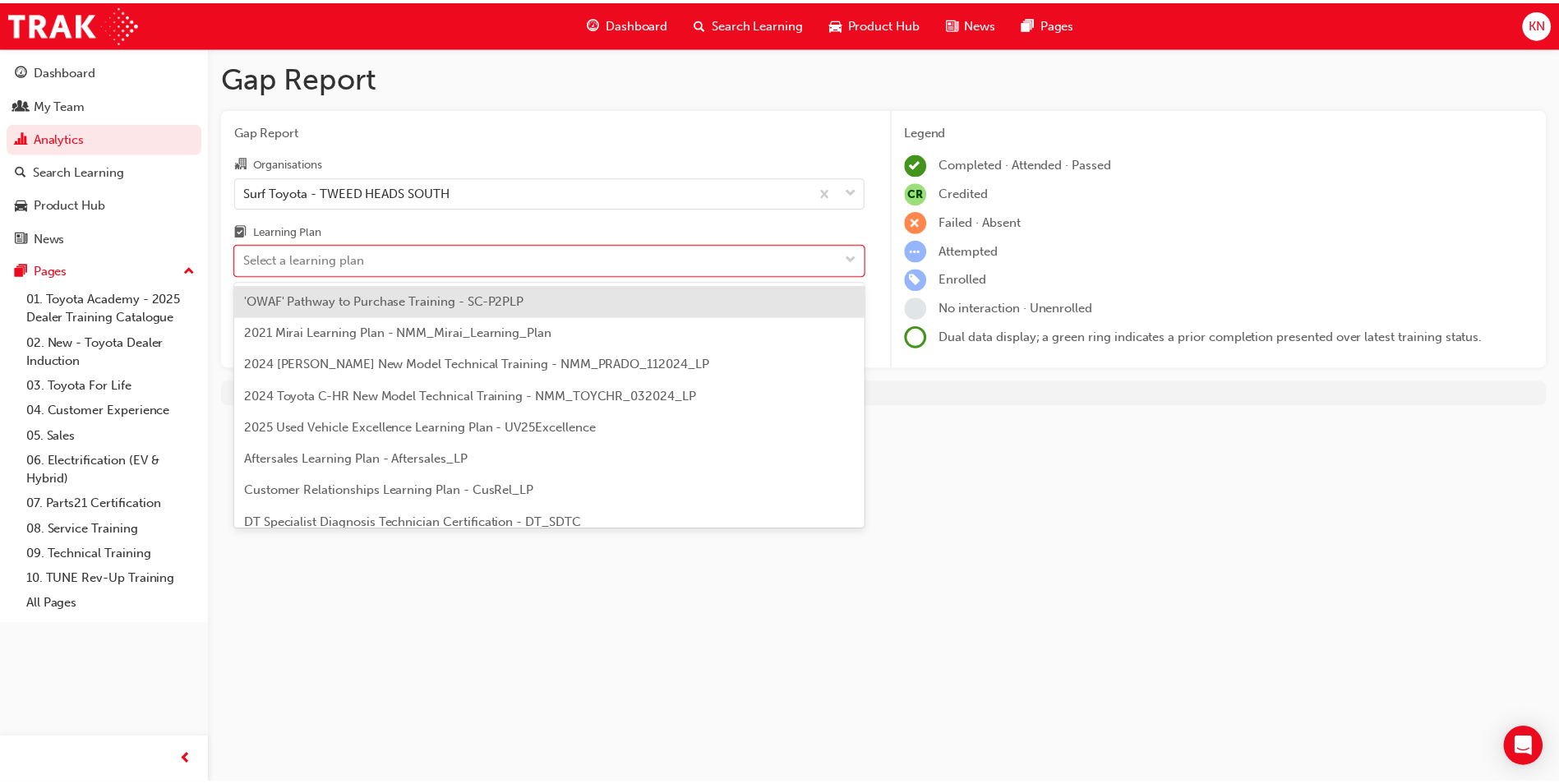
scroll to position [709, 0]
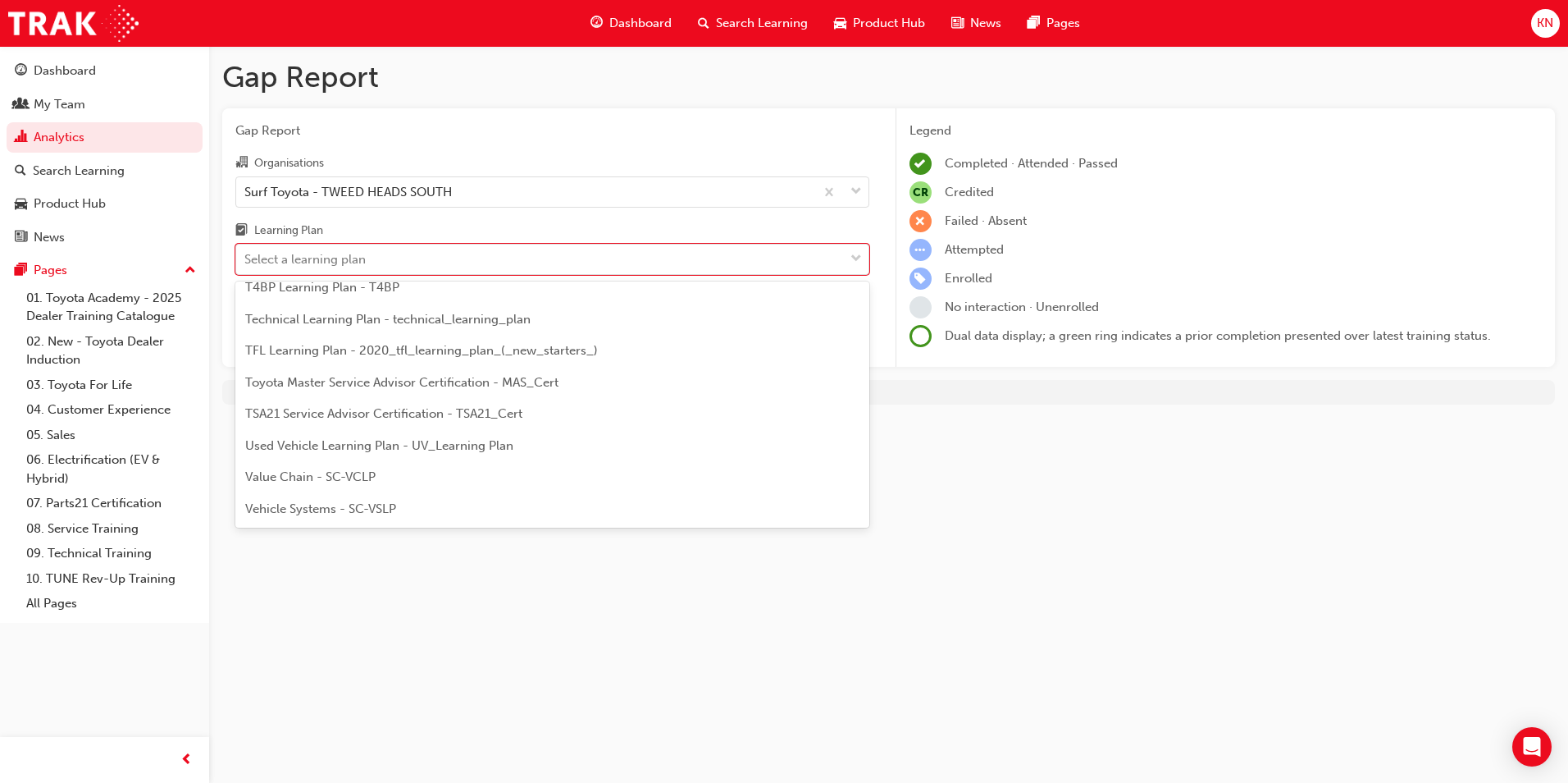
click at [350, 347] on span "TFL Learning Plan - 2020_tfl_learning_plan_(_new_starters_)" at bounding box center [421, 350] width 353 height 14
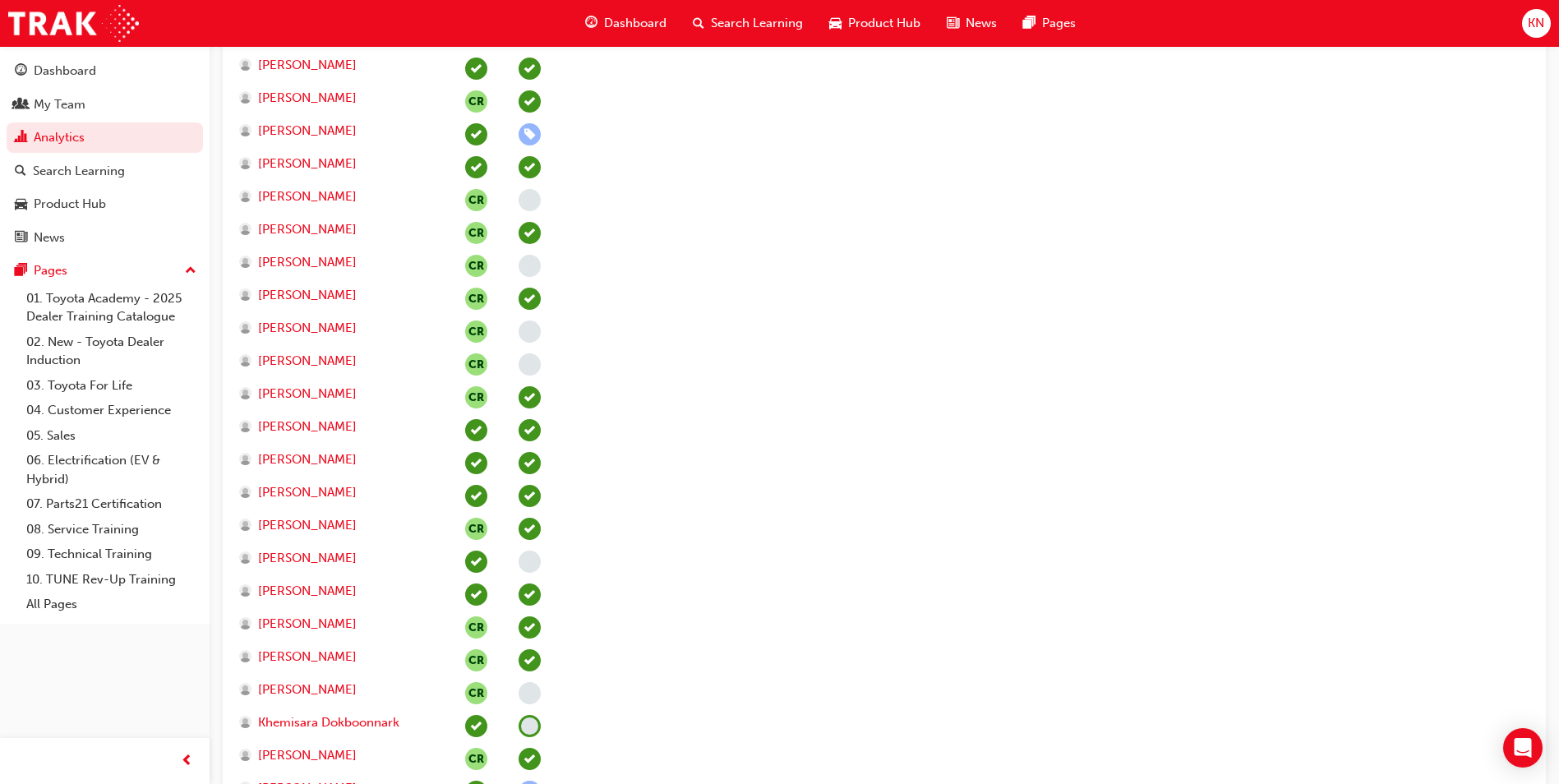
scroll to position [1807, 0]
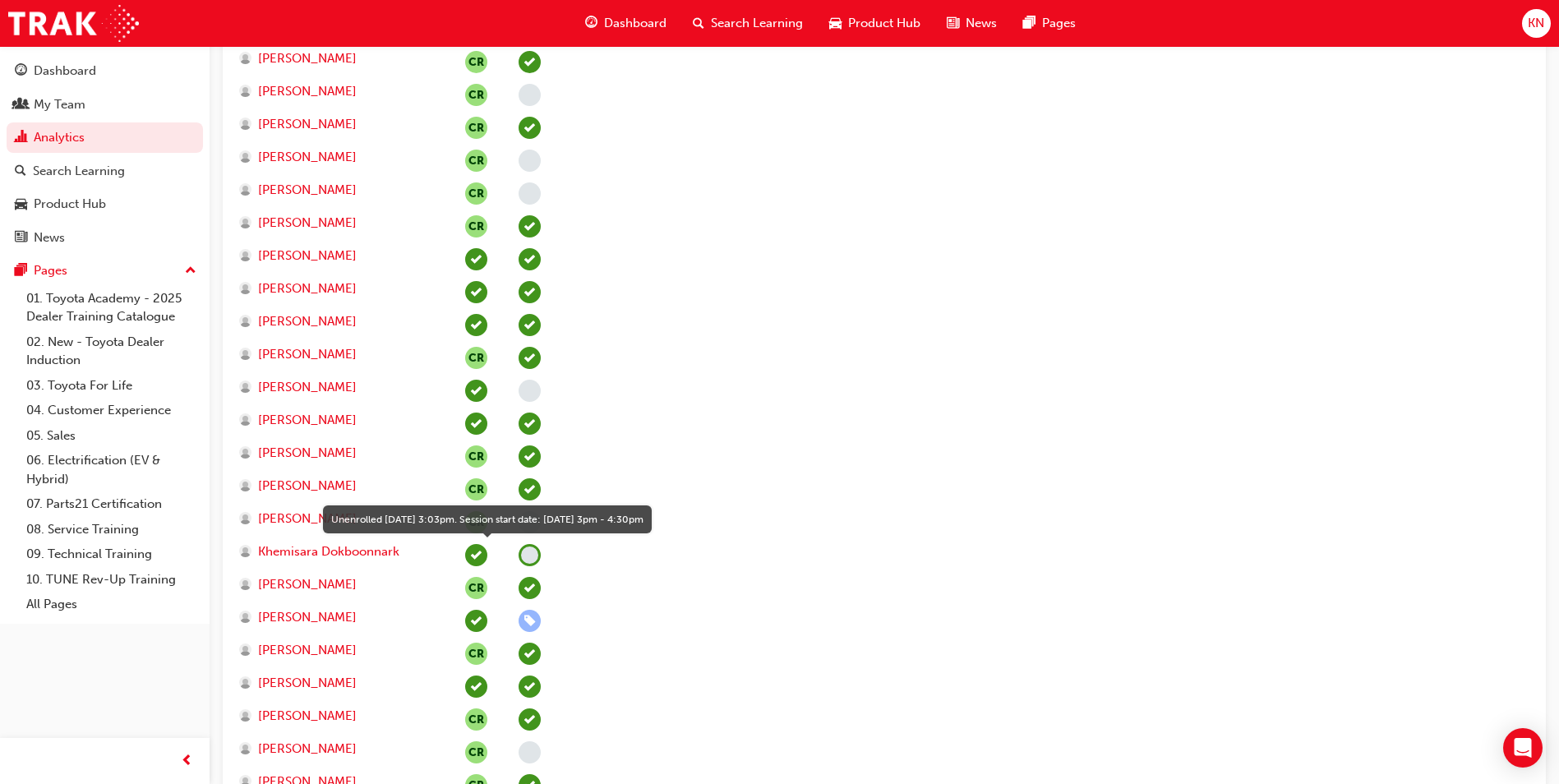
click at [533, 554] on span "learningRecordVerb_NONE-icon" at bounding box center [530, 555] width 22 height 22
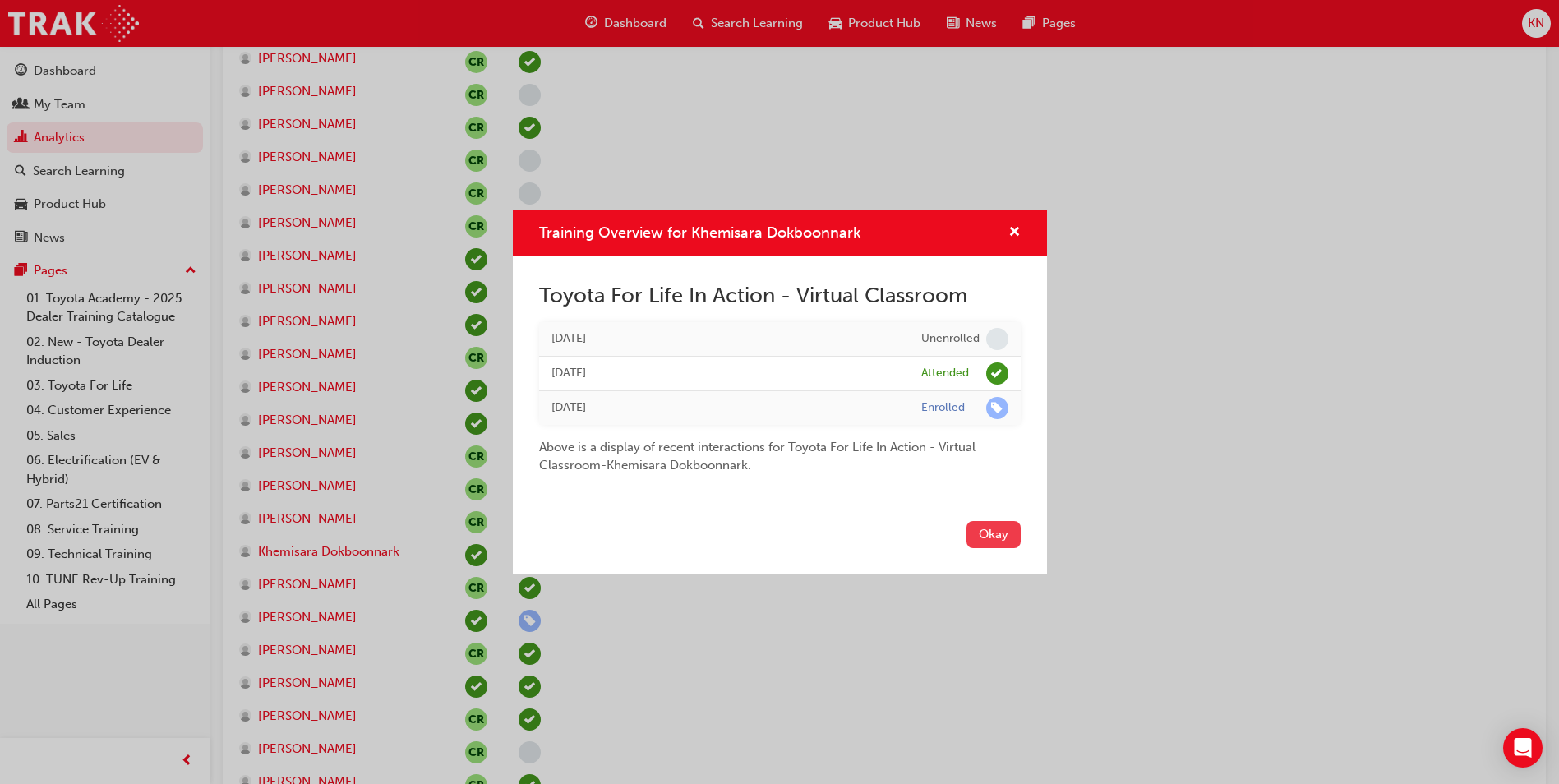
click at [980, 531] on button "Okay" at bounding box center [993, 535] width 54 height 27
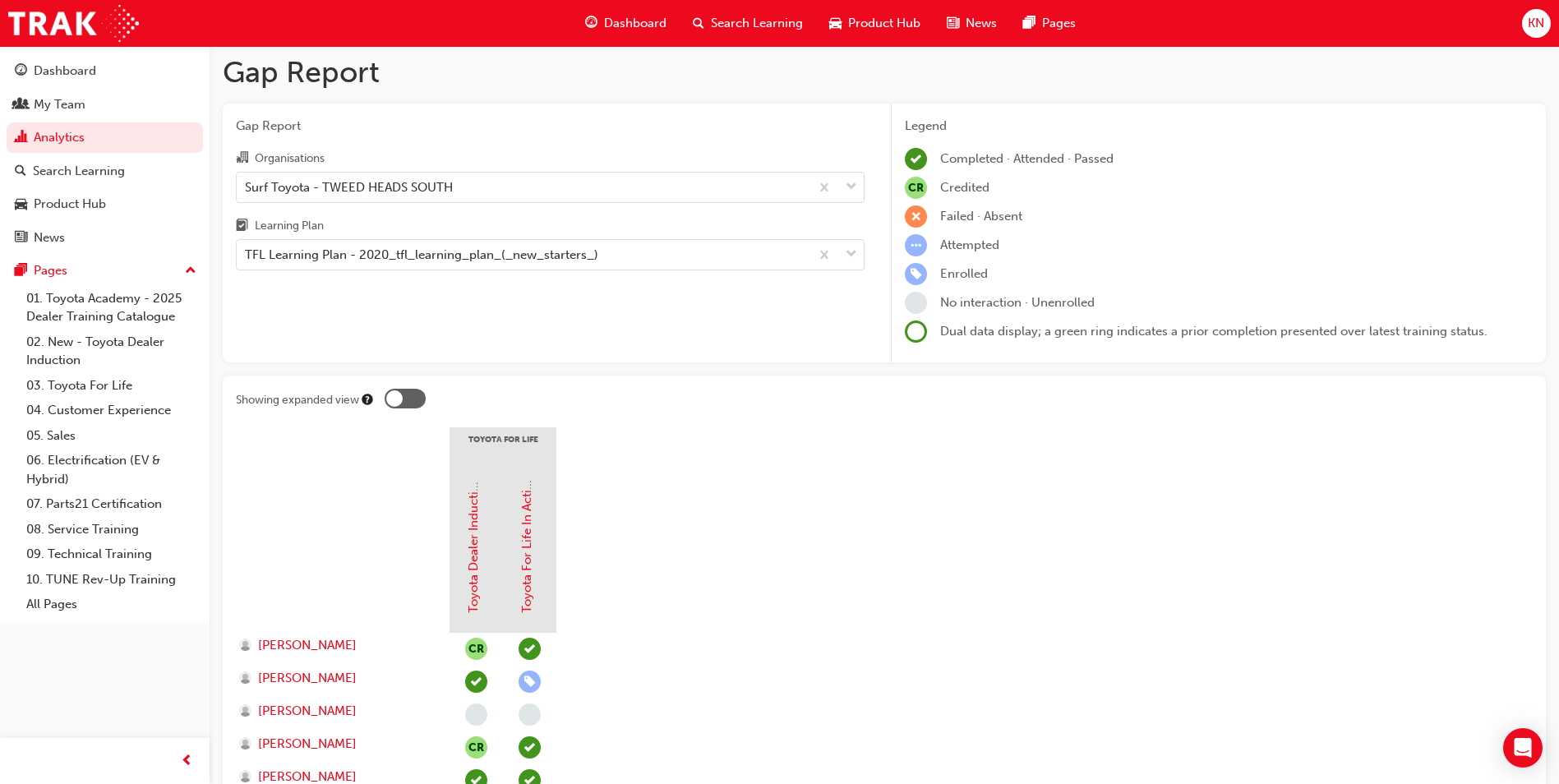
scroll to position [0, 0]
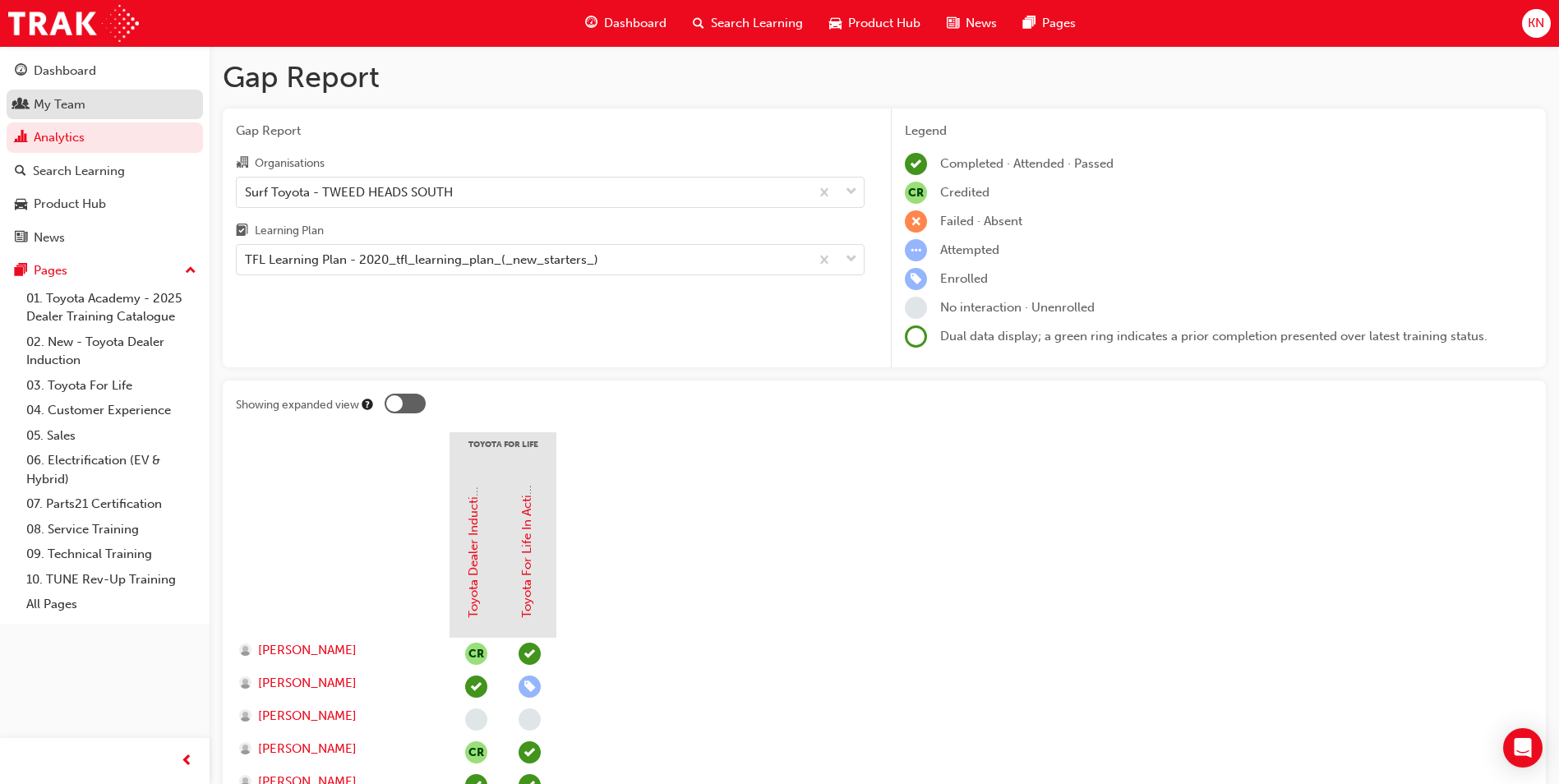
click at [31, 103] on div "My Team" at bounding box center [104, 105] width 180 height 20
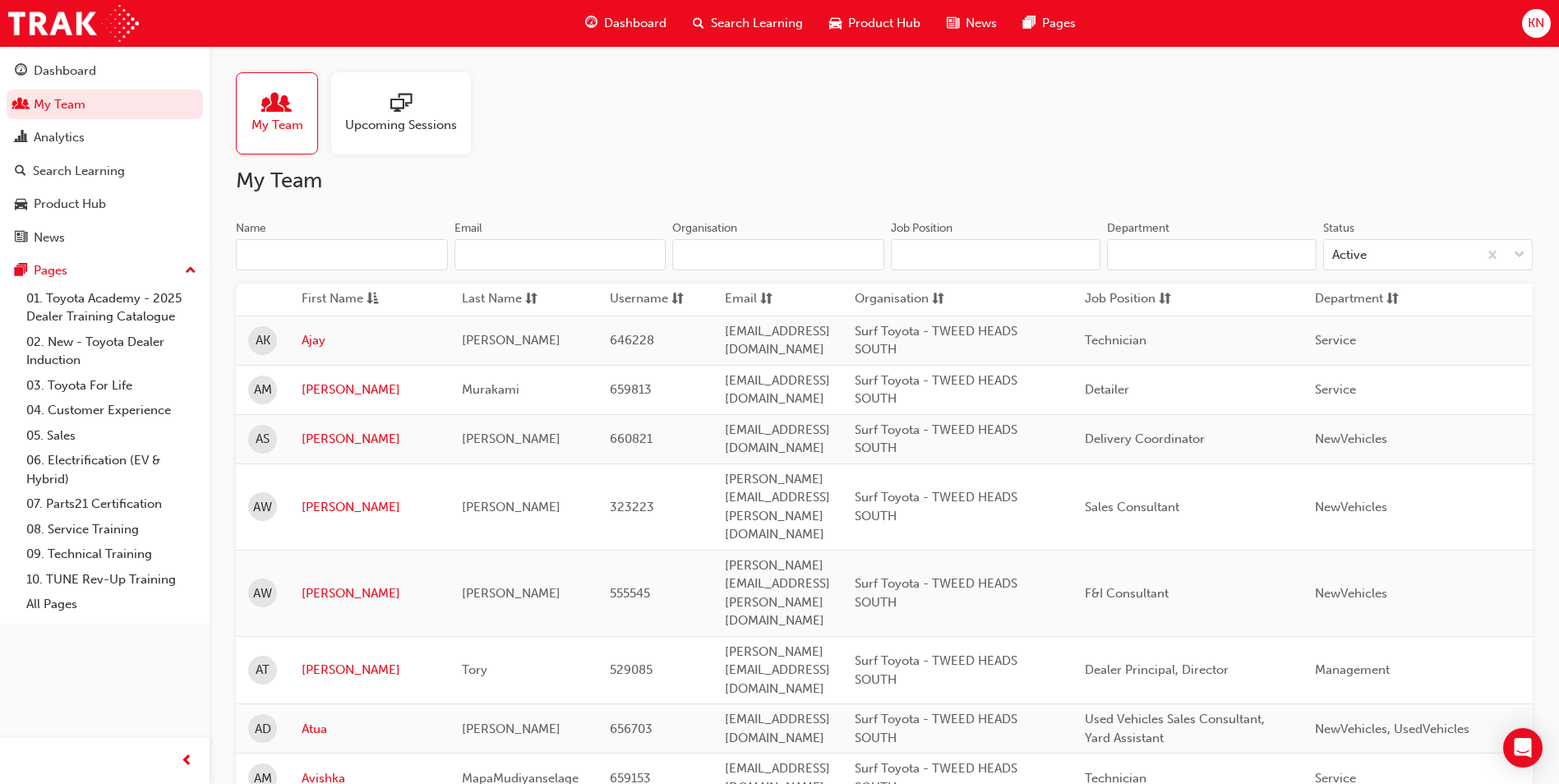
click at [454, 134] on div "Upcoming Sessions" at bounding box center [400, 112] width 140 height 82
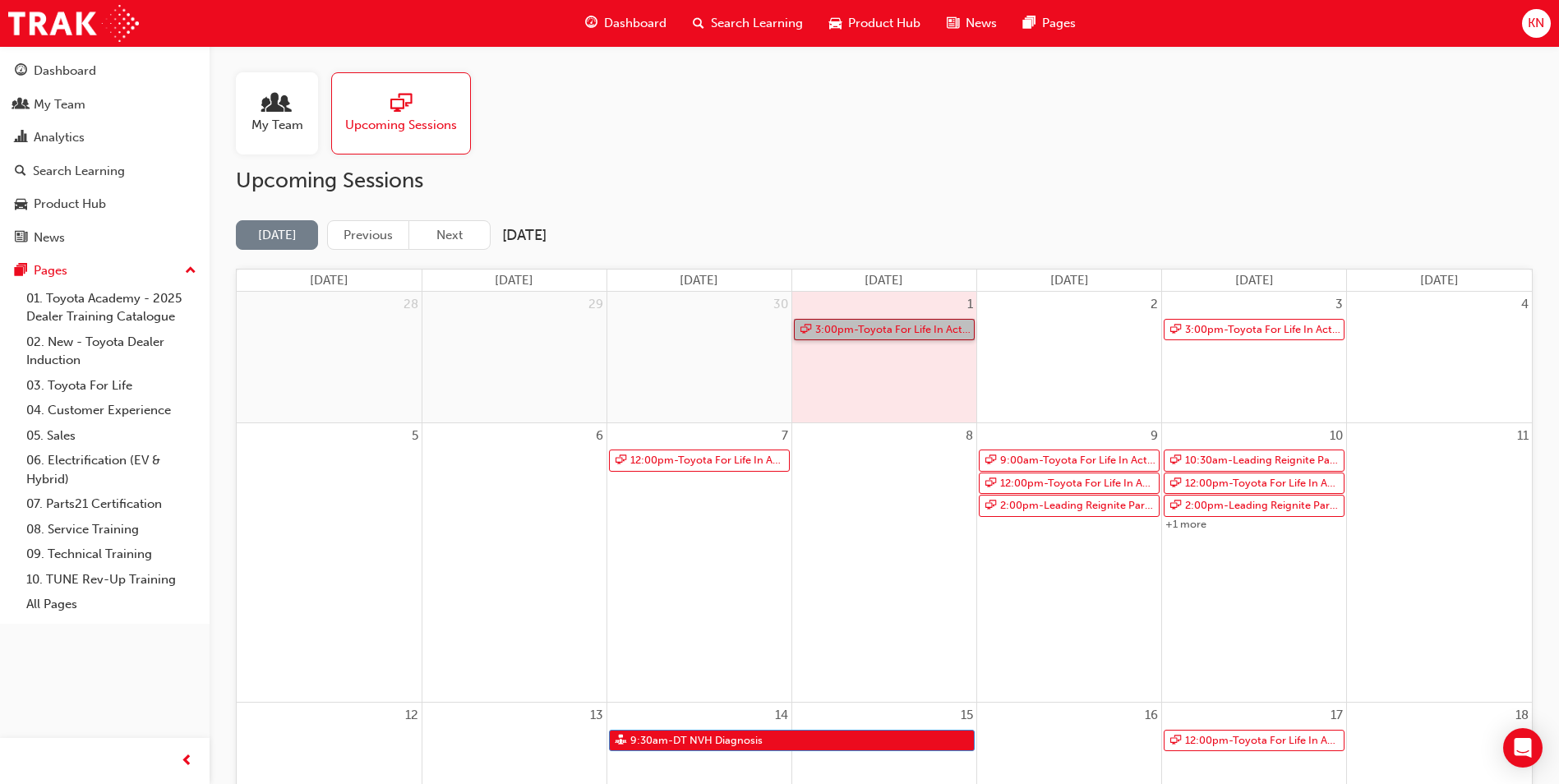
click at [893, 330] on link "3:00pm - Toyota For Life In Action - Virtual Classroom" at bounding box center [884, 330] width 181 height 22
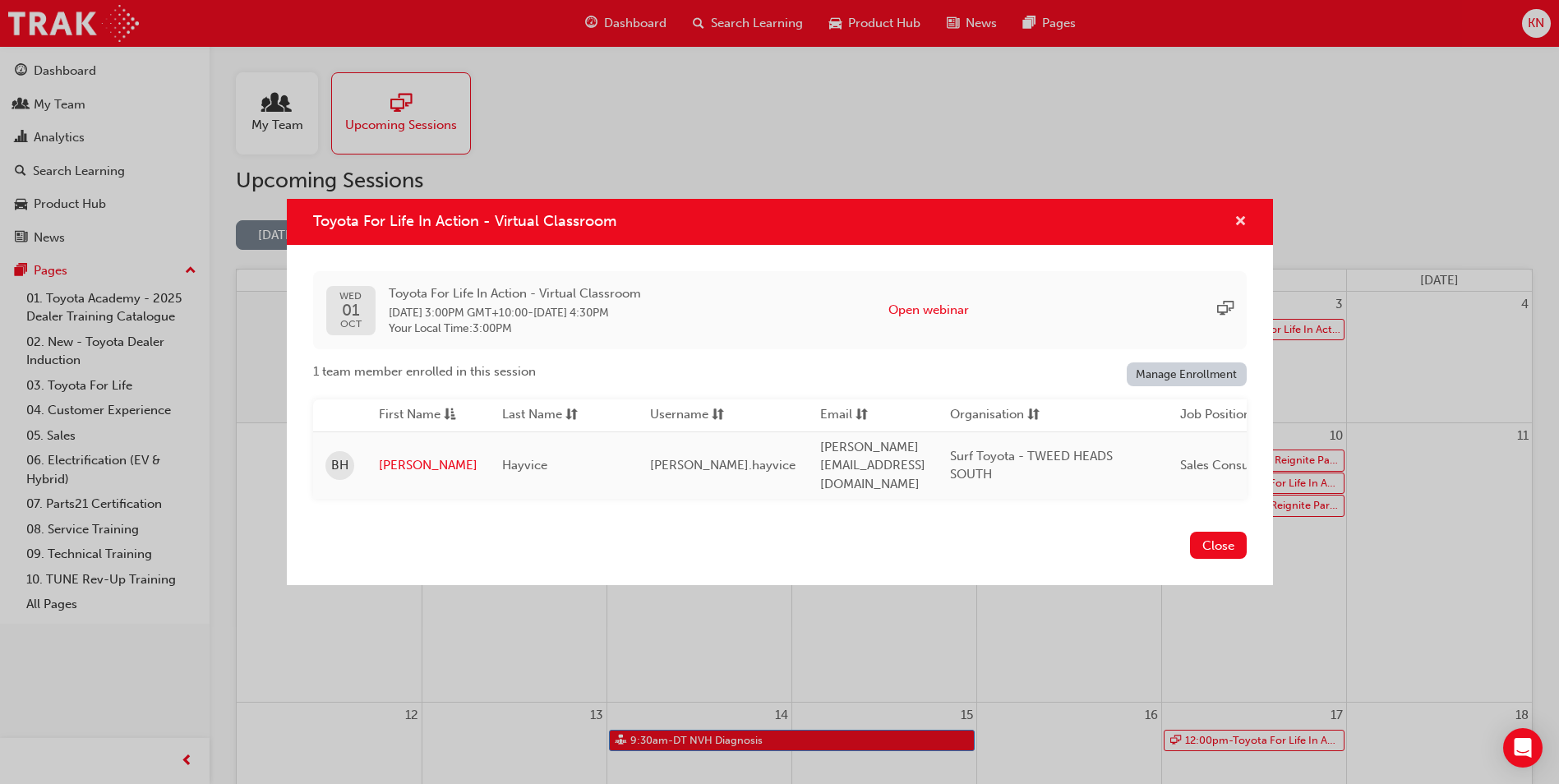
click at [1235, 220] on span "cross-icon" at bounding box center [1240, 222] width 13 height 14
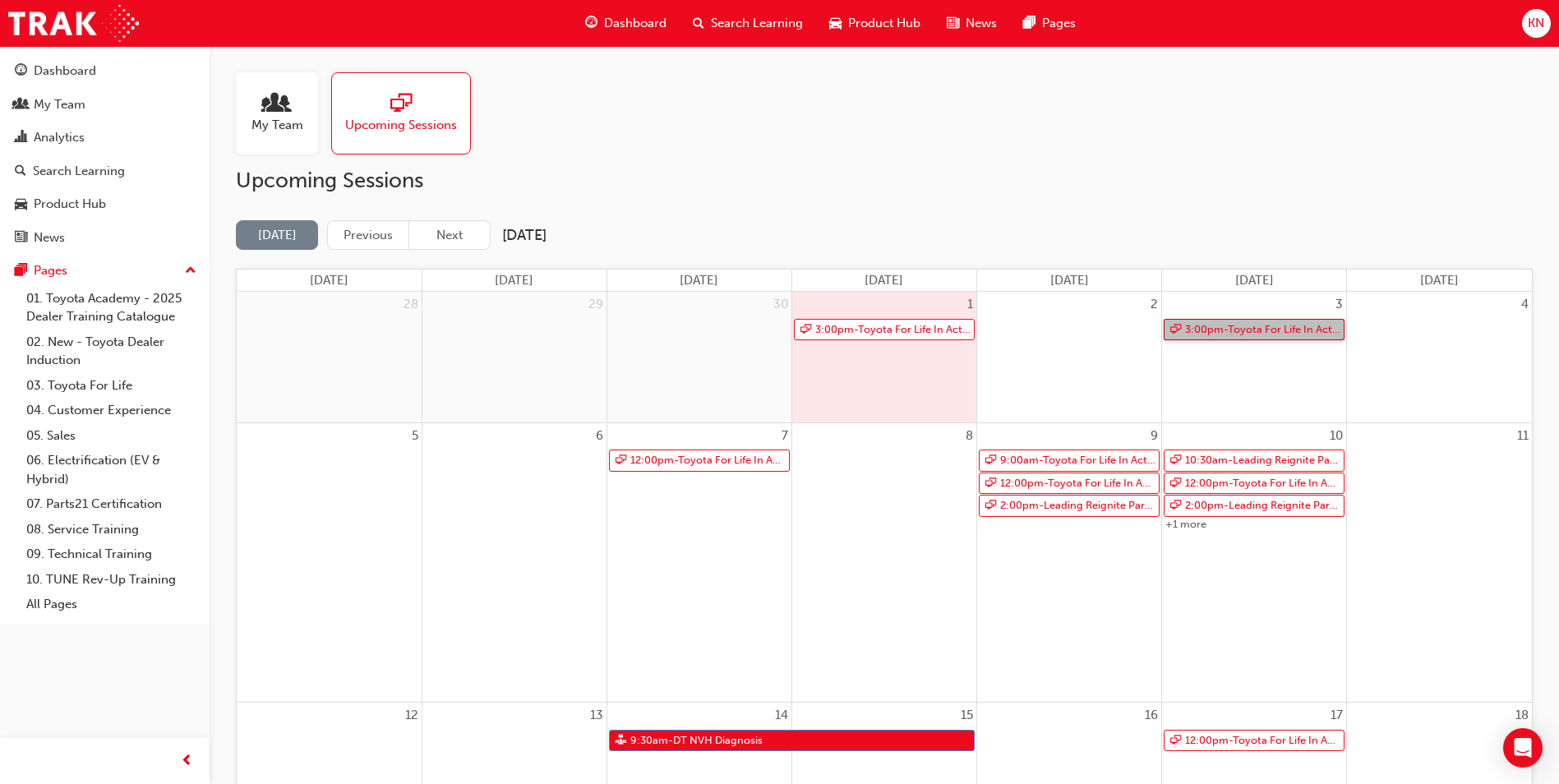
click at [1241, 332] on link "3:00pm - Toyota For Life In Action - Virtual Classroom" at bounding box center [1254, 330] width 181 height 22
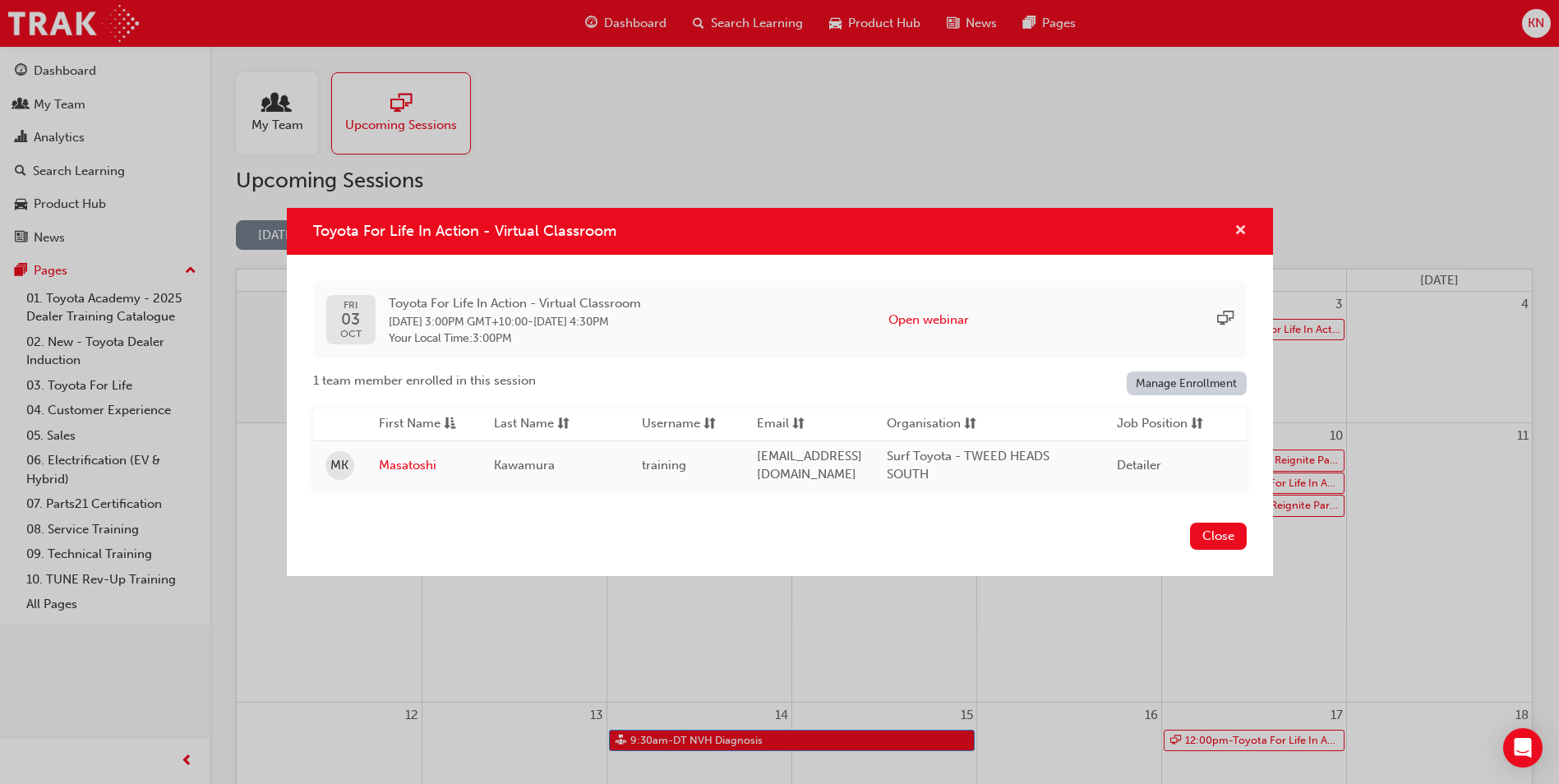
click at [1244, 224] on span "cross-icon" at bounding box center [1240, 231] width 13 height 14
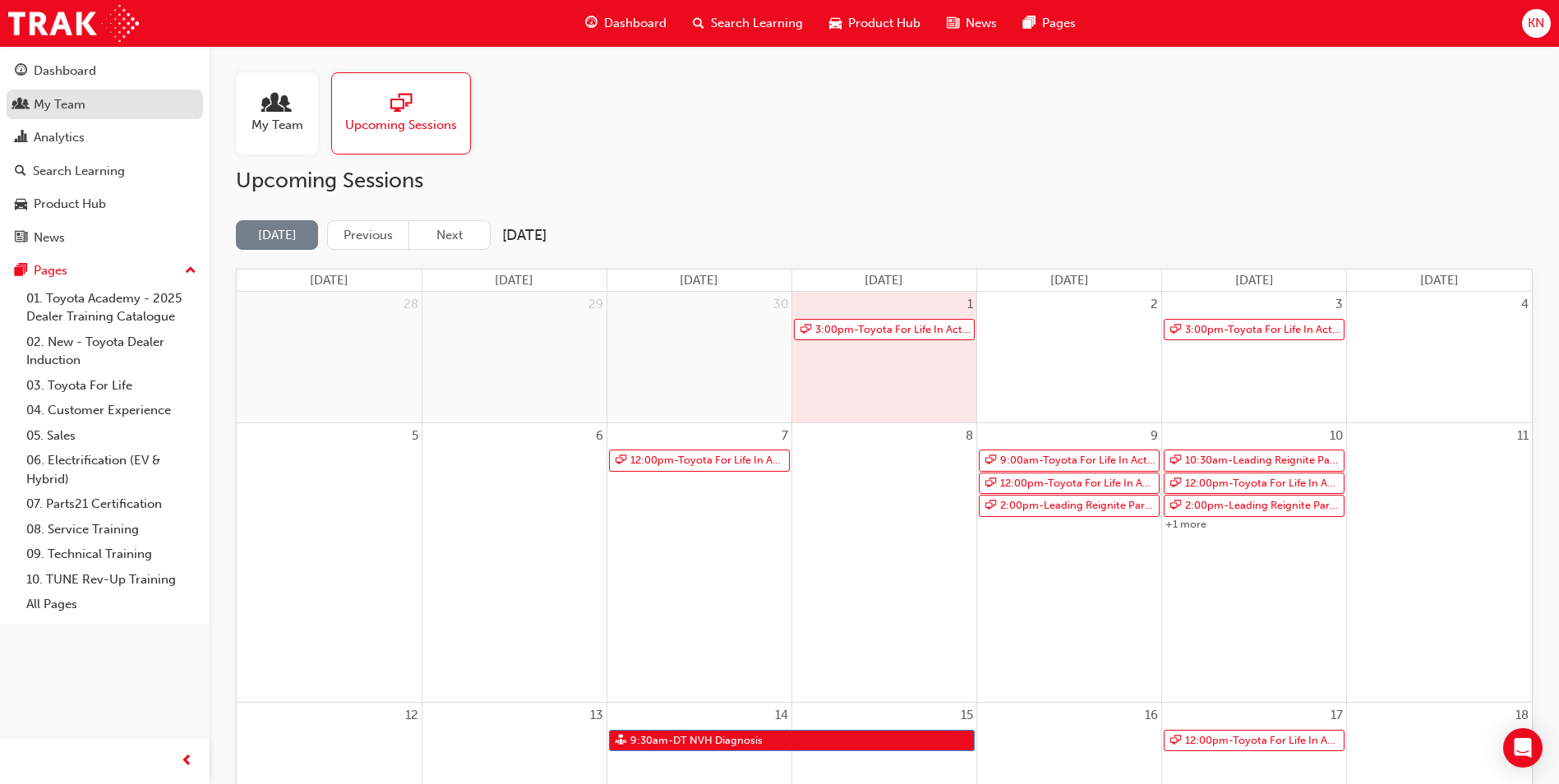
click at [57, 107] on div "My Team" at bounding box center [59, 105] width 52 height 19
